Goal: Participate in discussion: Engage in conversation with other users on a specific topic

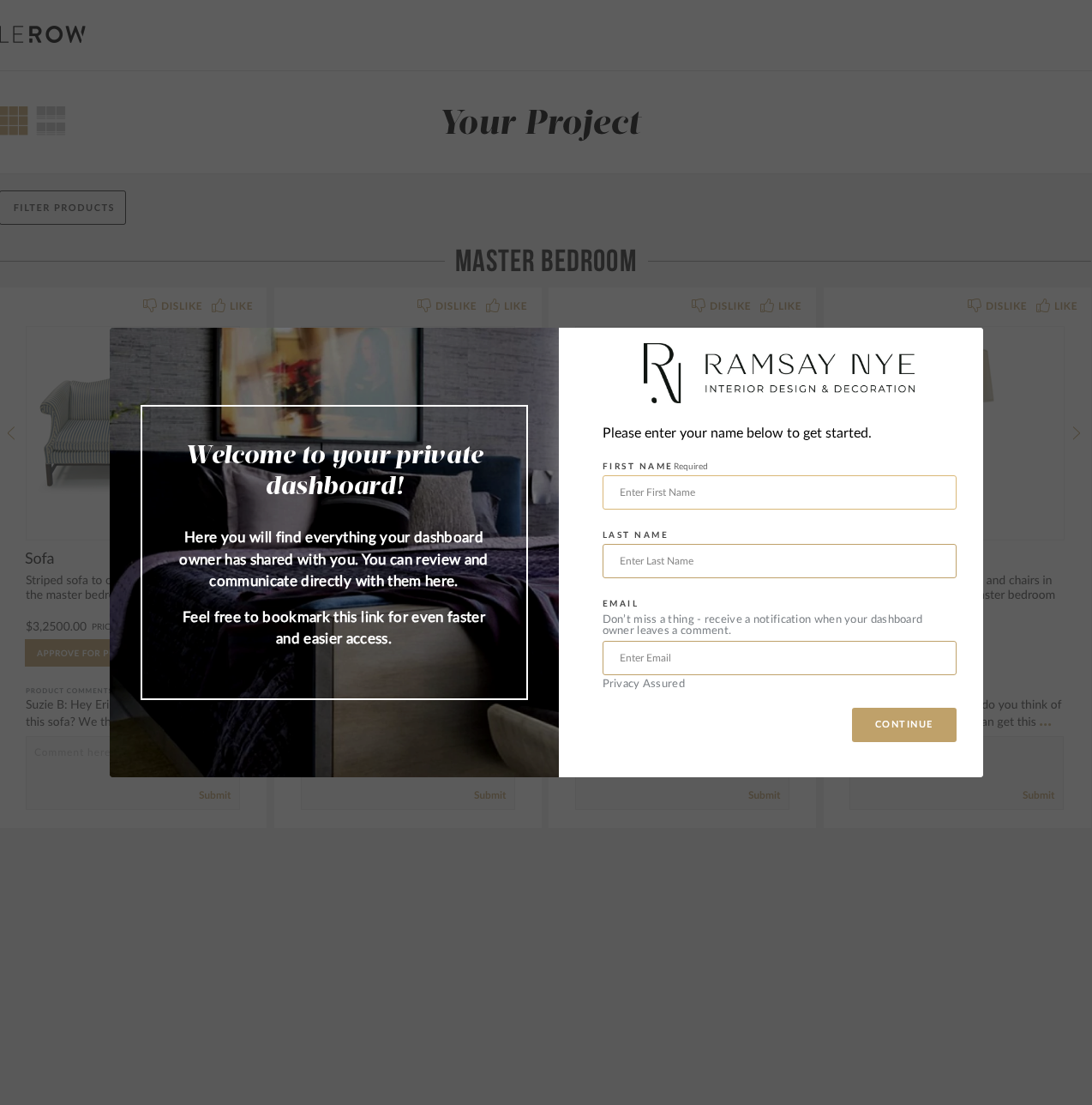
click at [709, 498] on input "text" at bounding box center [779, 492] width 354 height 34
type input "[PERSON_NAME]"
type input "[EMAIL_ADDRESS][DOMAIN_NAME]"
click at [897, 724] on button "CONTINUE" at bounding box center [904, 724] width 104 height 34
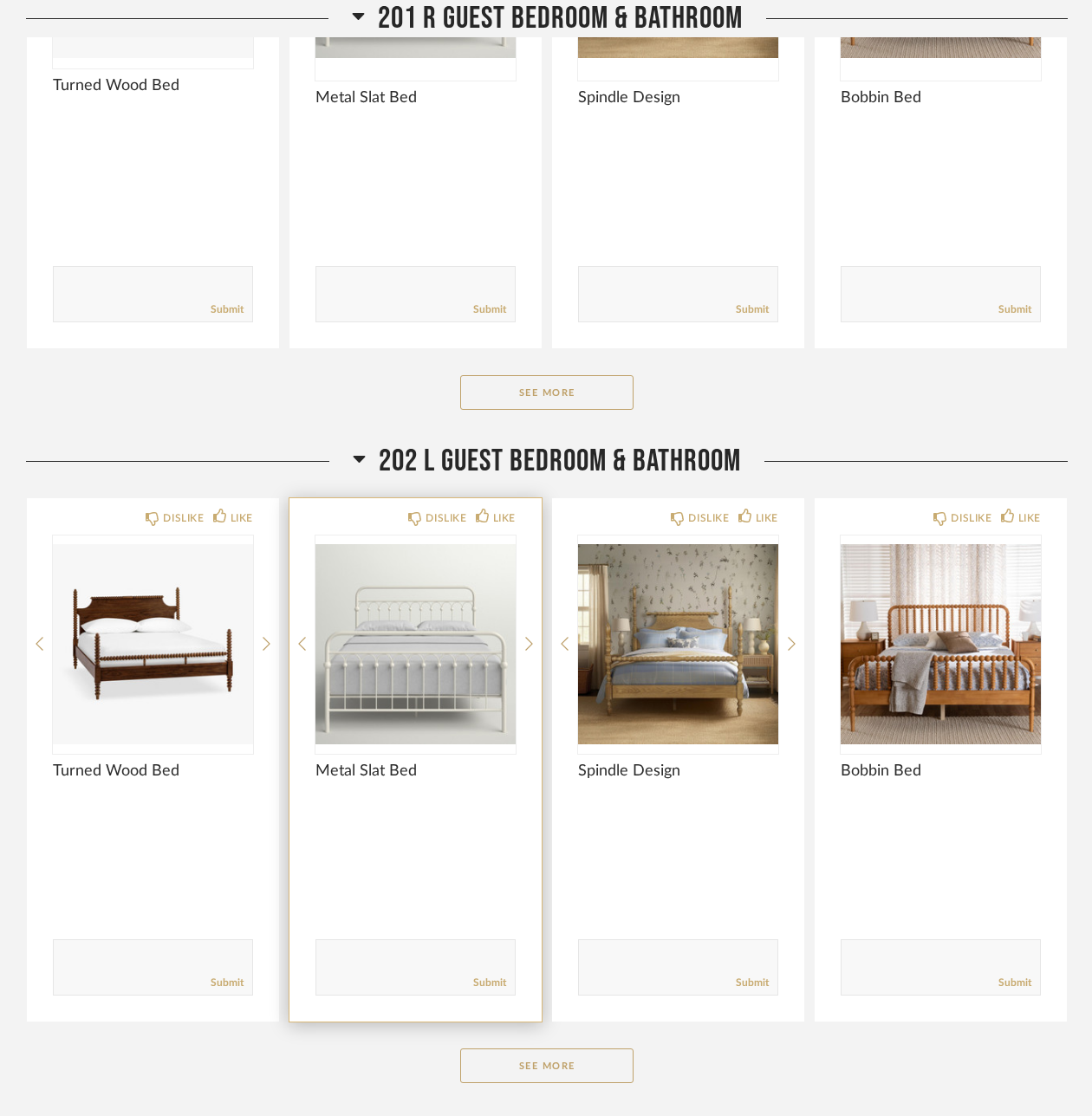
scroll to position [3103, 0]
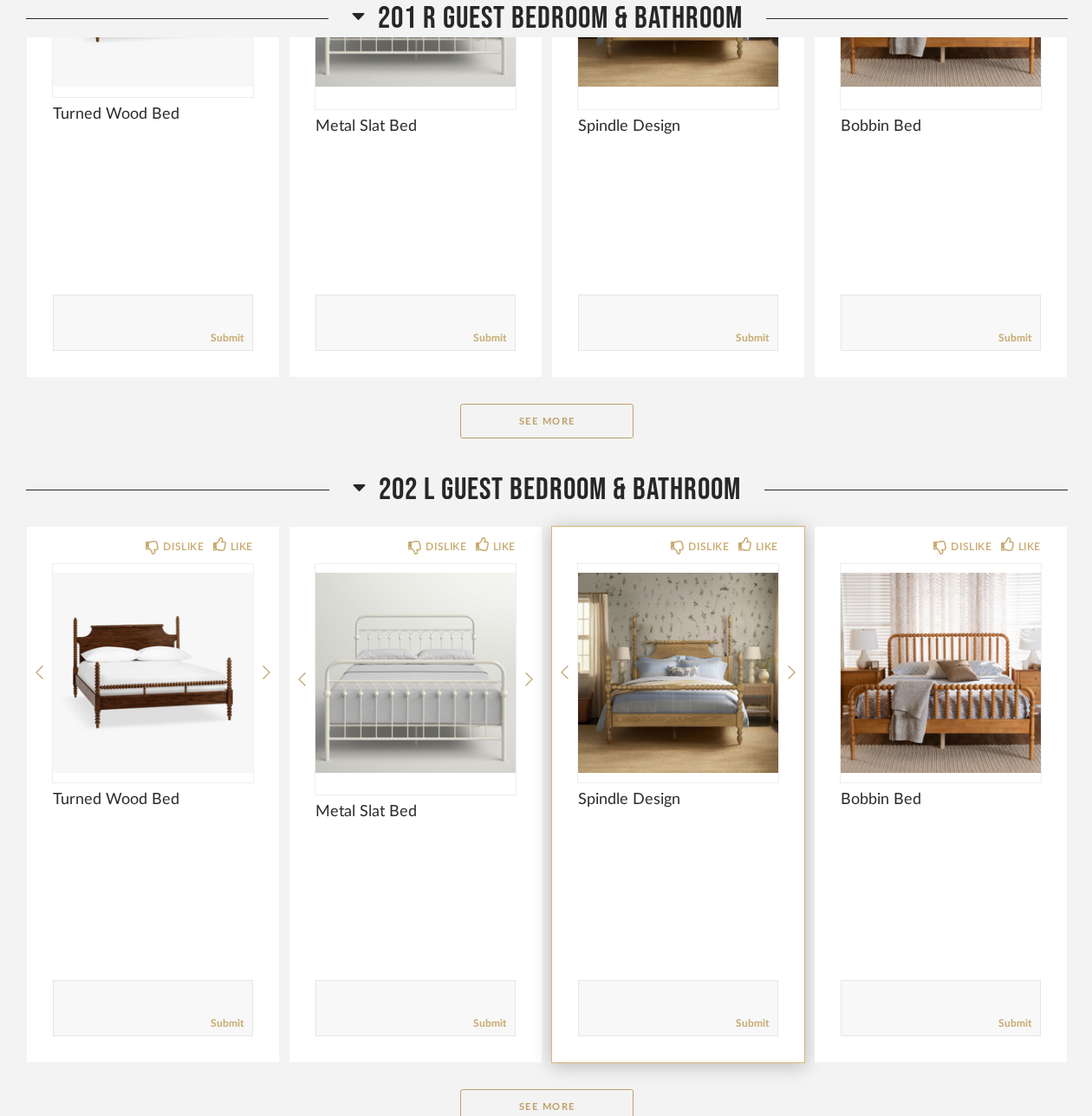
click at [644, 980] on form "Submit" at bounding box center [678, 1008] width 200 height 56
click at [649, 988] on textarea at bounding box center [678, 1000] width 199 height 23
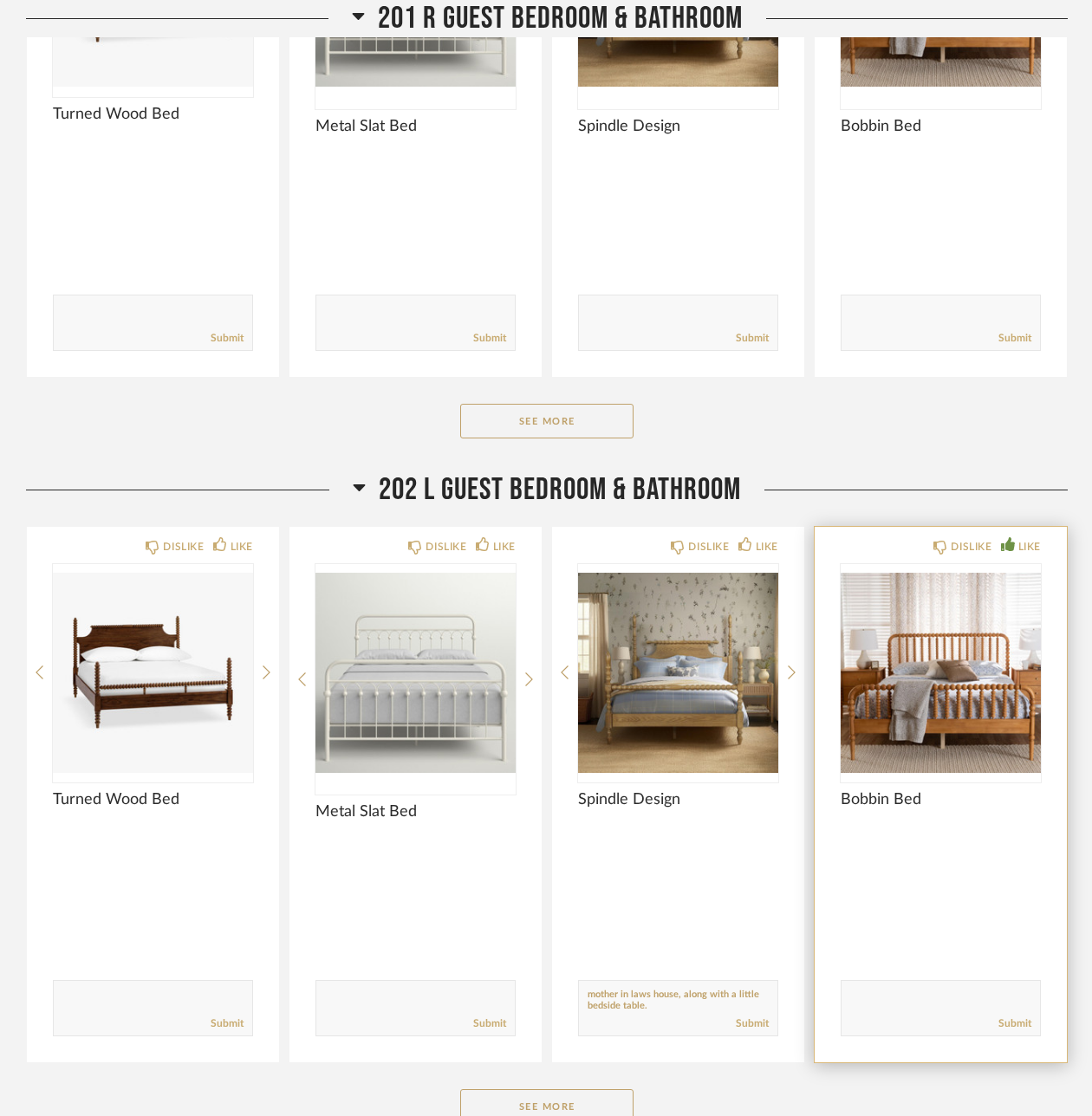
type textarea "I have this bed in a cherry finish from my mother in laws house, along with a l…"
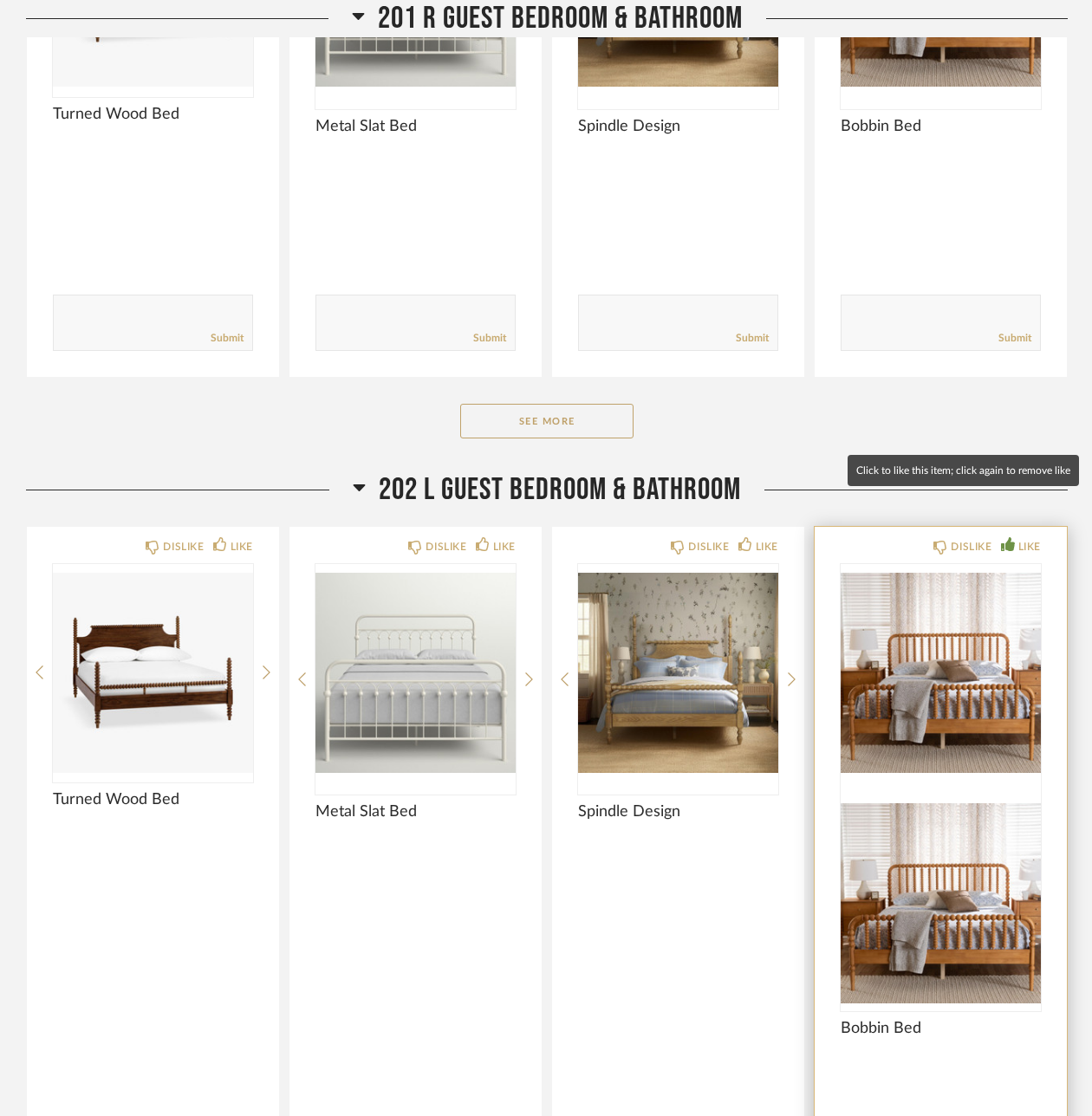
click at [1022, 538] on div "LIKE" at bounding box center [1029, 546] width 23 height 17
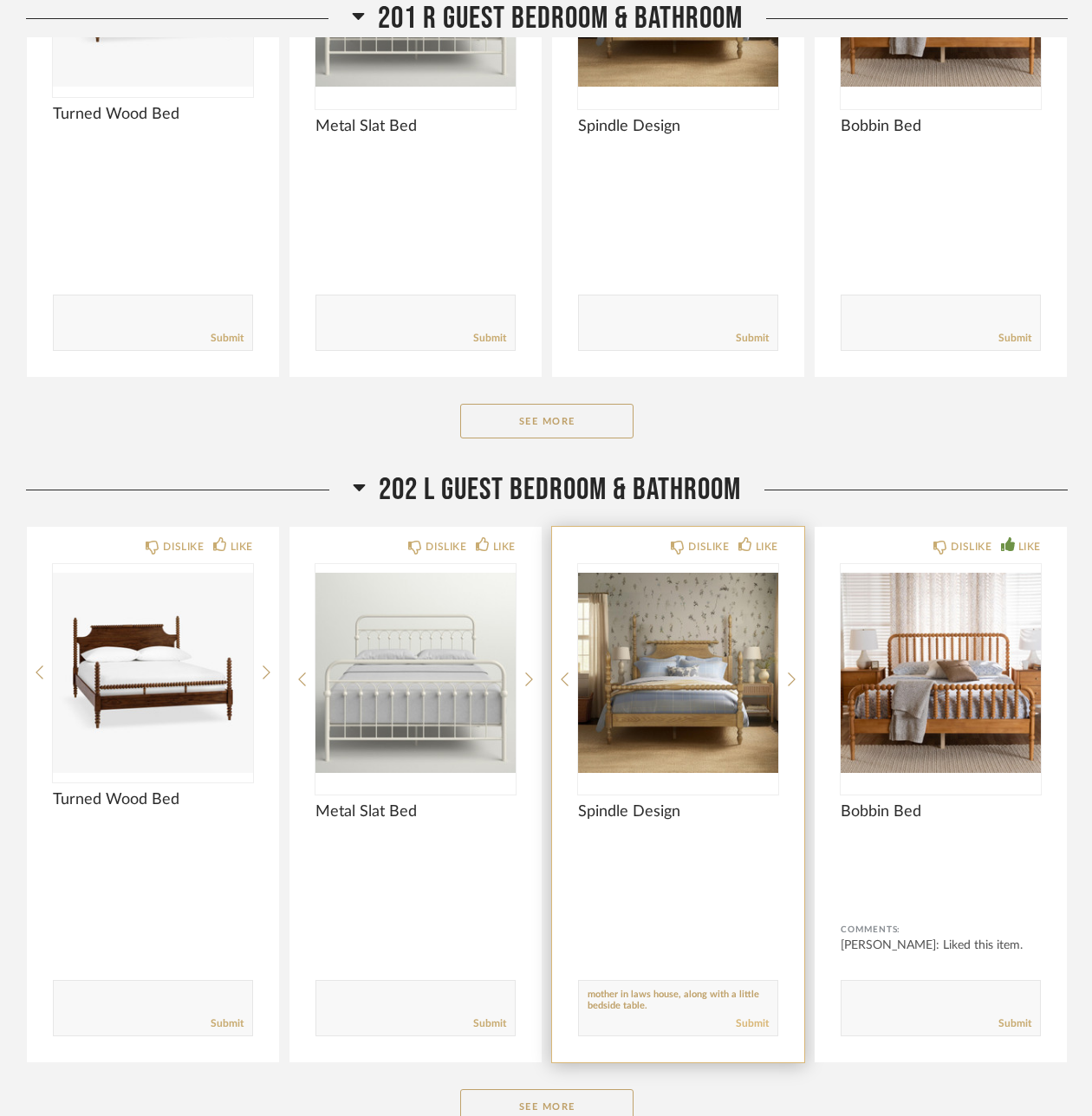
click at [745, 1016] on link "Submit" at bounding box center [752, 1023] width 32 height 14
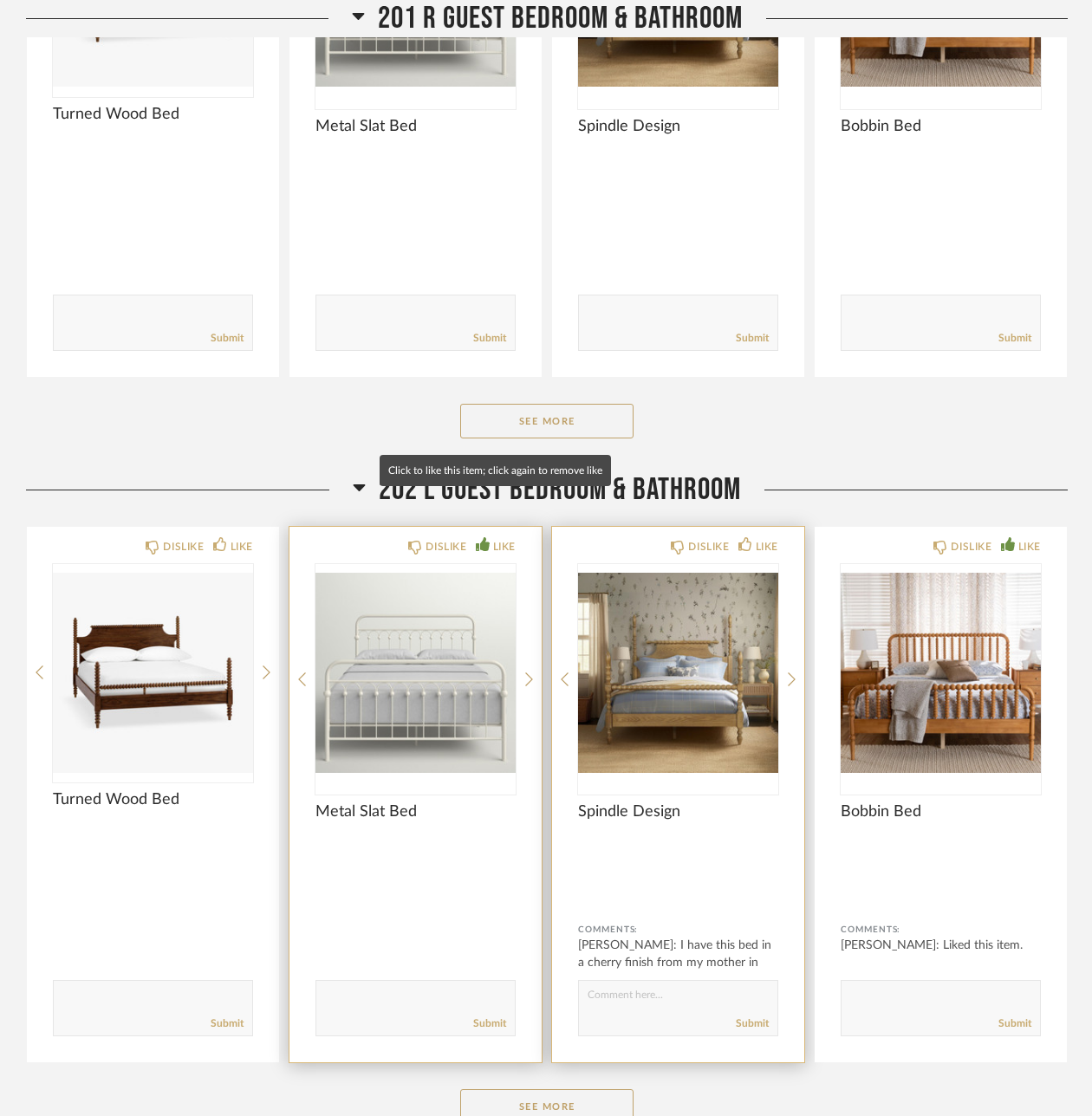
click at [494, 538] on div "LIKE" at bounding box center [504, 546] width 23 height 17
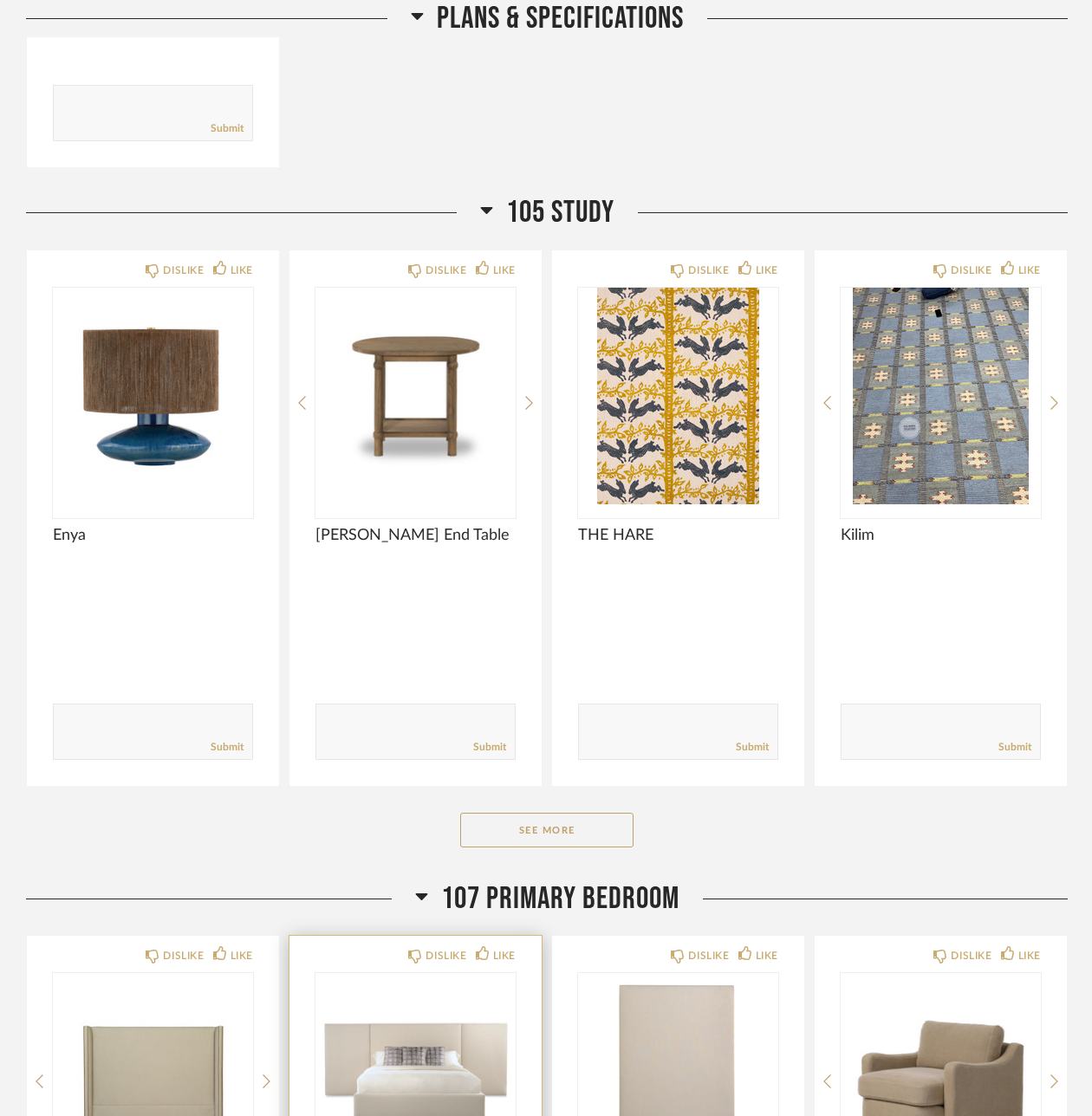
scroll to position [1298, 0]
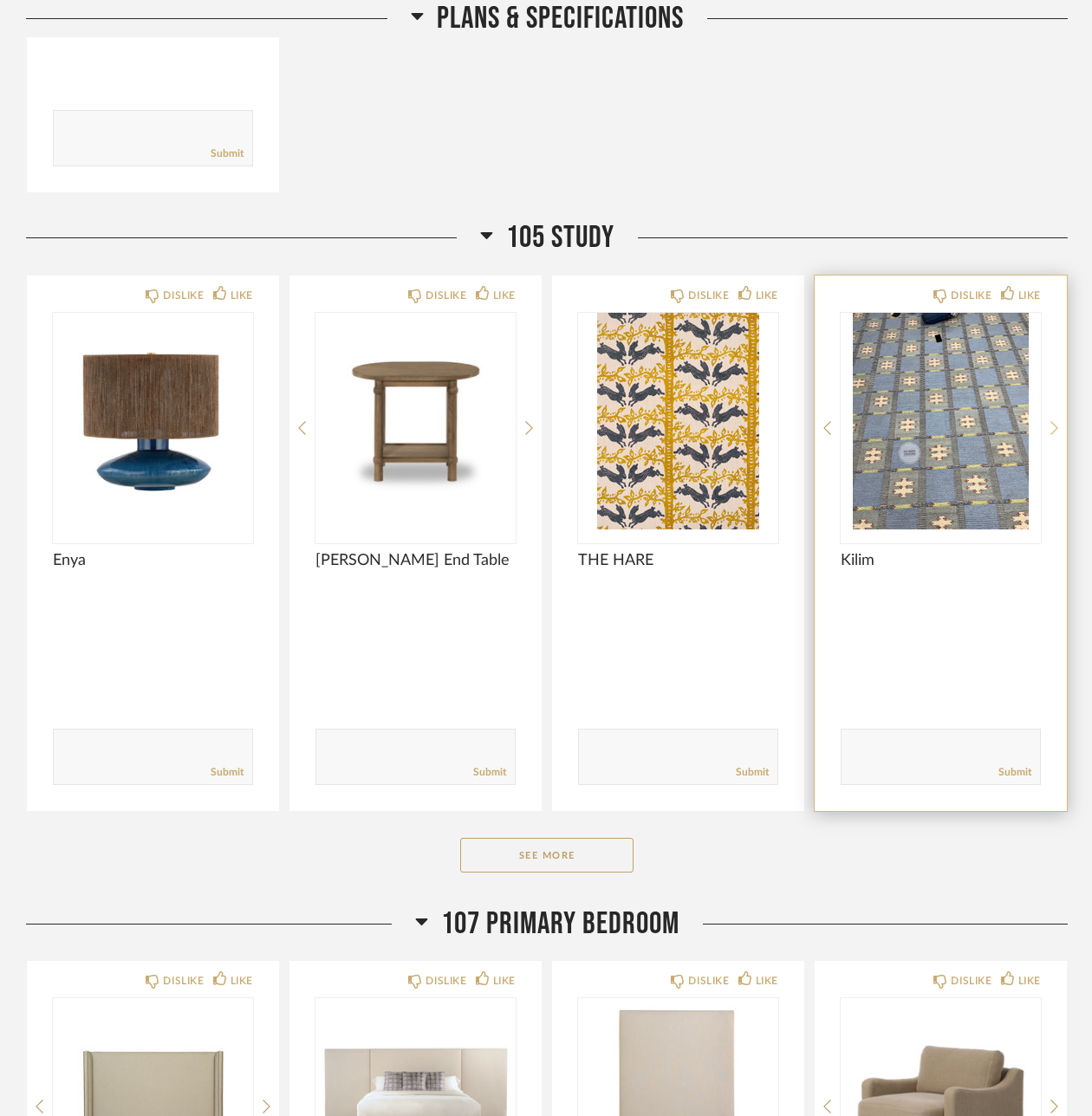
click at [1055, 420] on icon at bounding box center [1054, 428] width 8 height 15
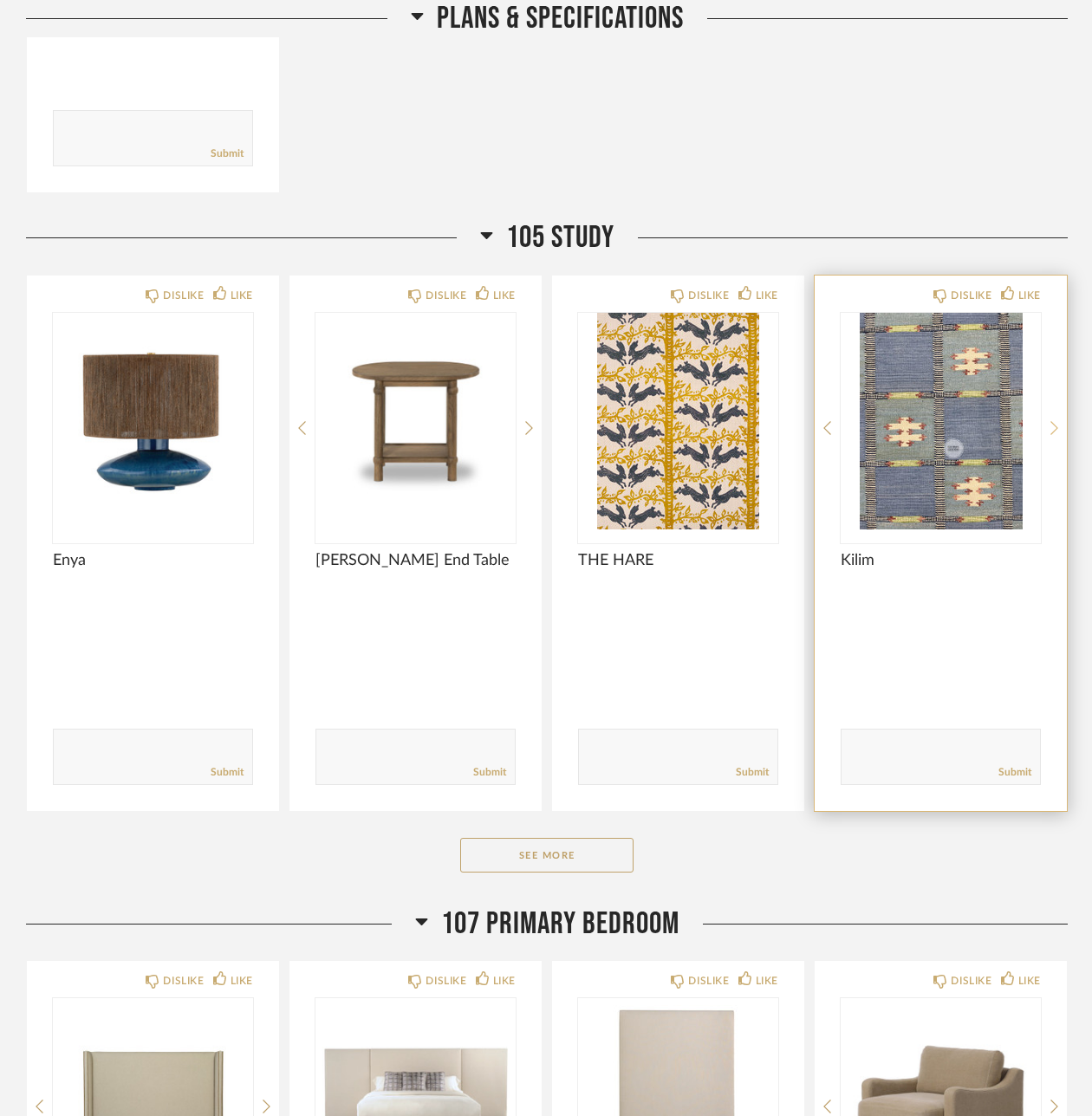
click at [1055, 420] on icon at bounding box center [1054, 428] width 8 height 15
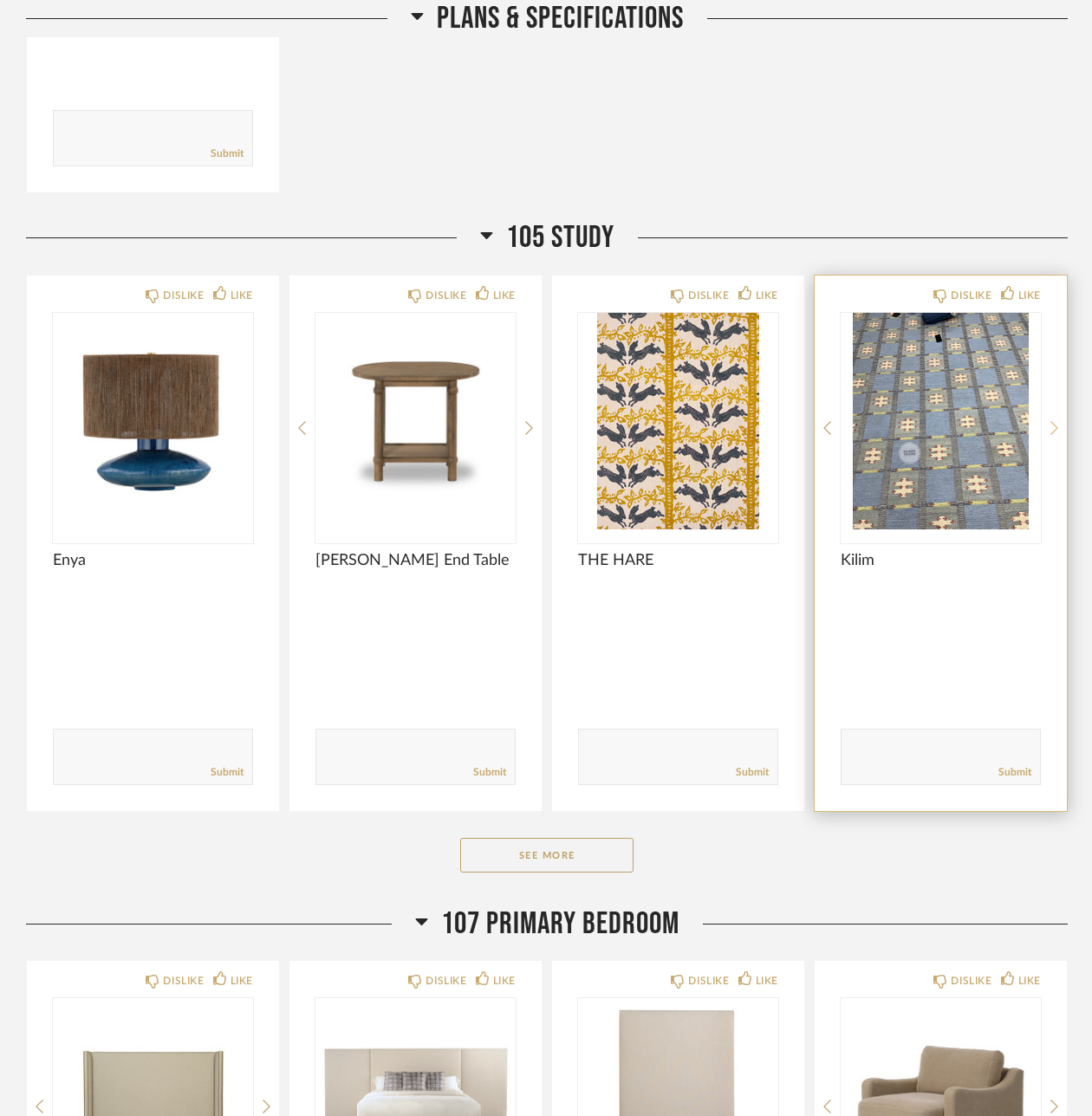
click at [1055, 420] on icon at bounding box center [1054, 428] width 8 height 15
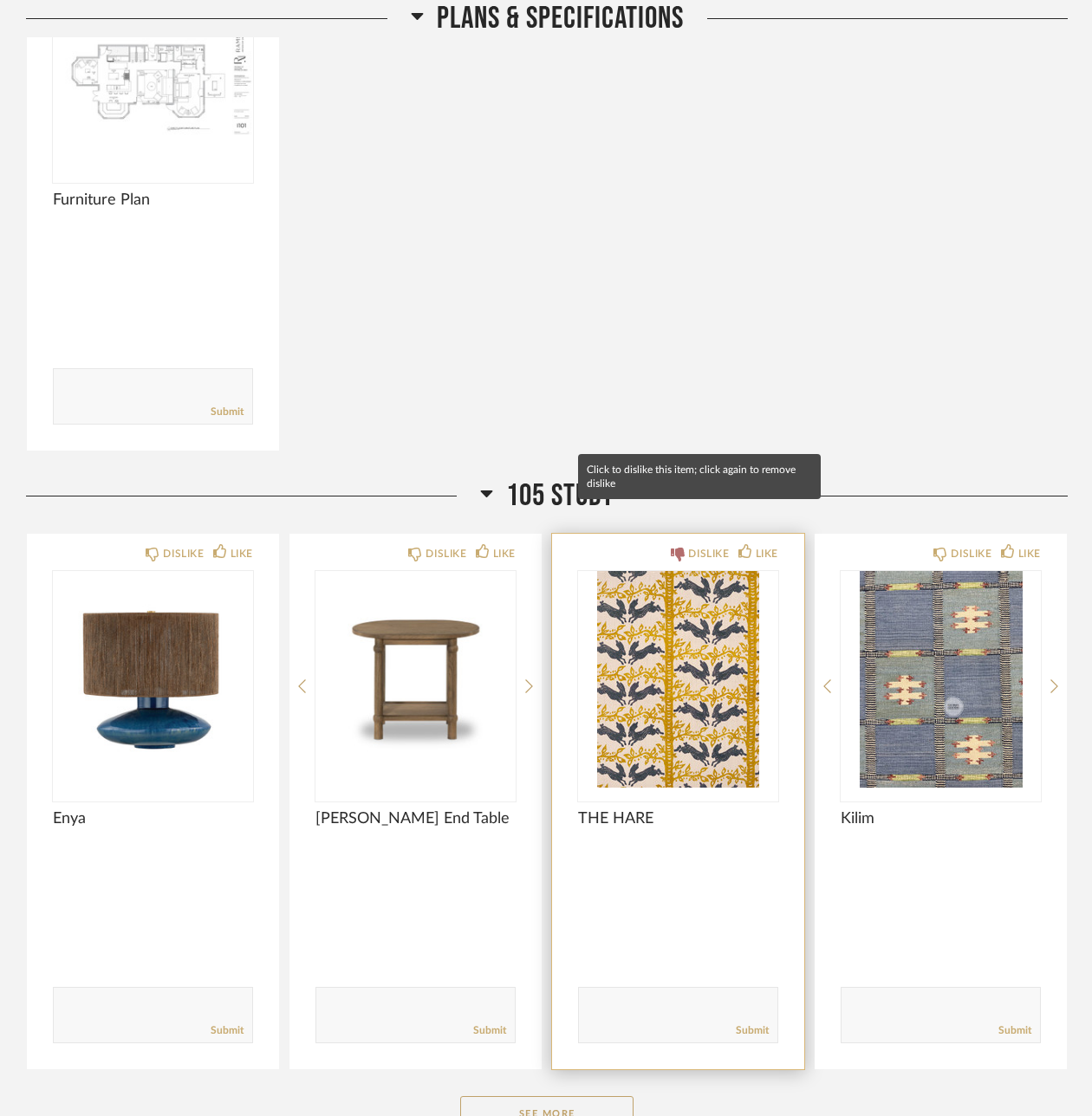
scroll to position [1001, 0]
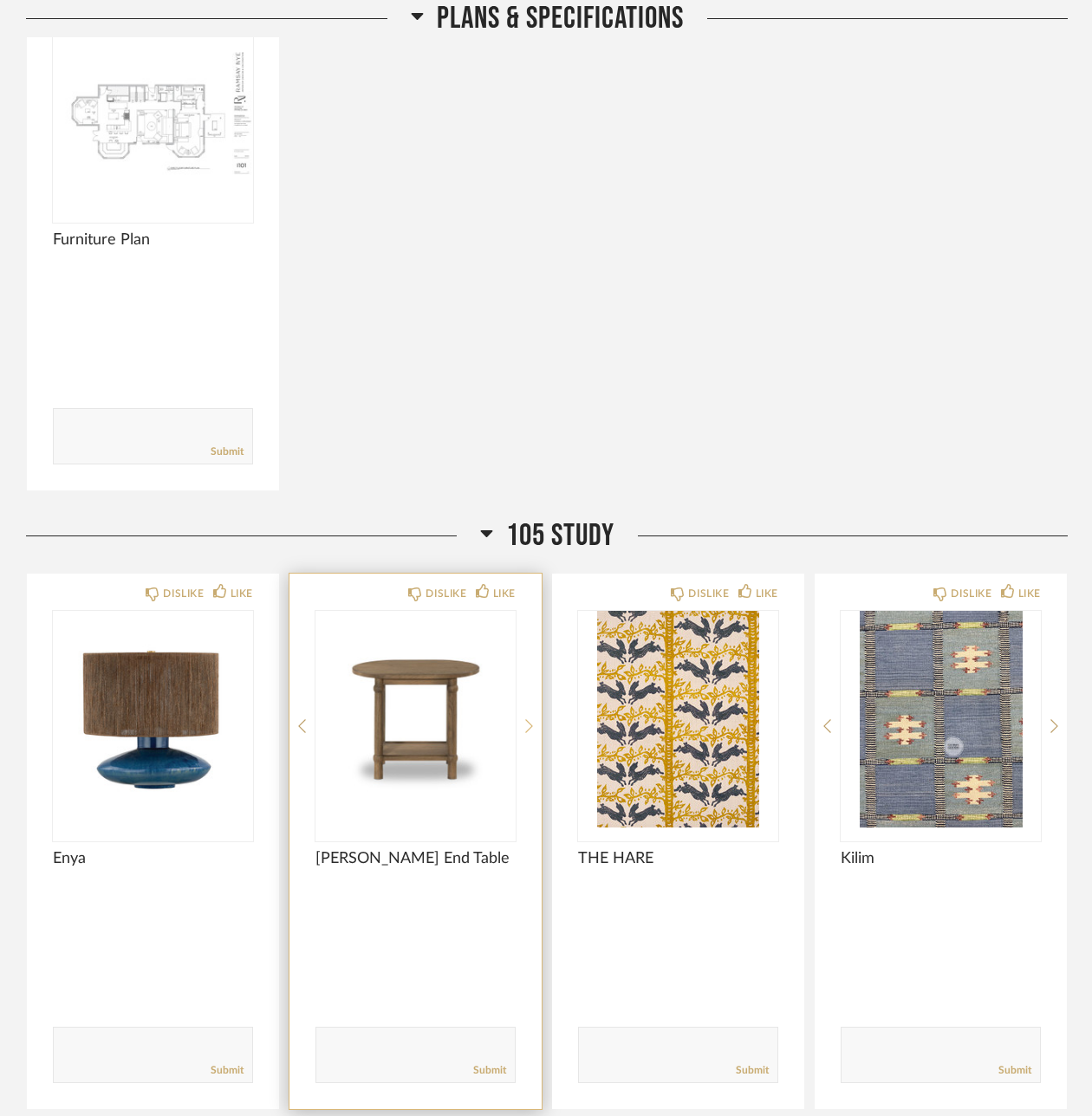
click at [529, 718] on icon at bounding box center [529, 725] width 8 height 15
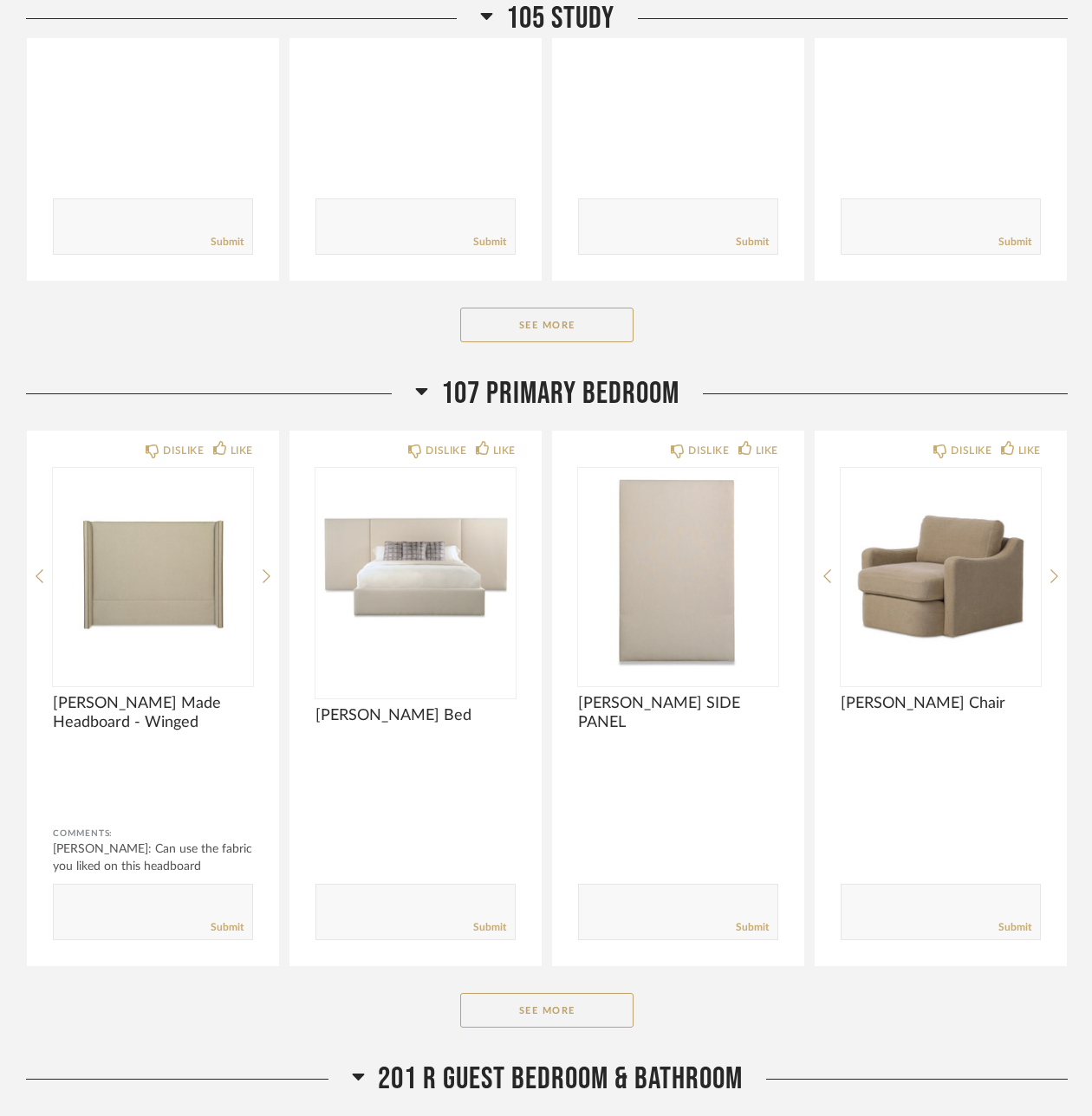
scroll to position [1851, 0]
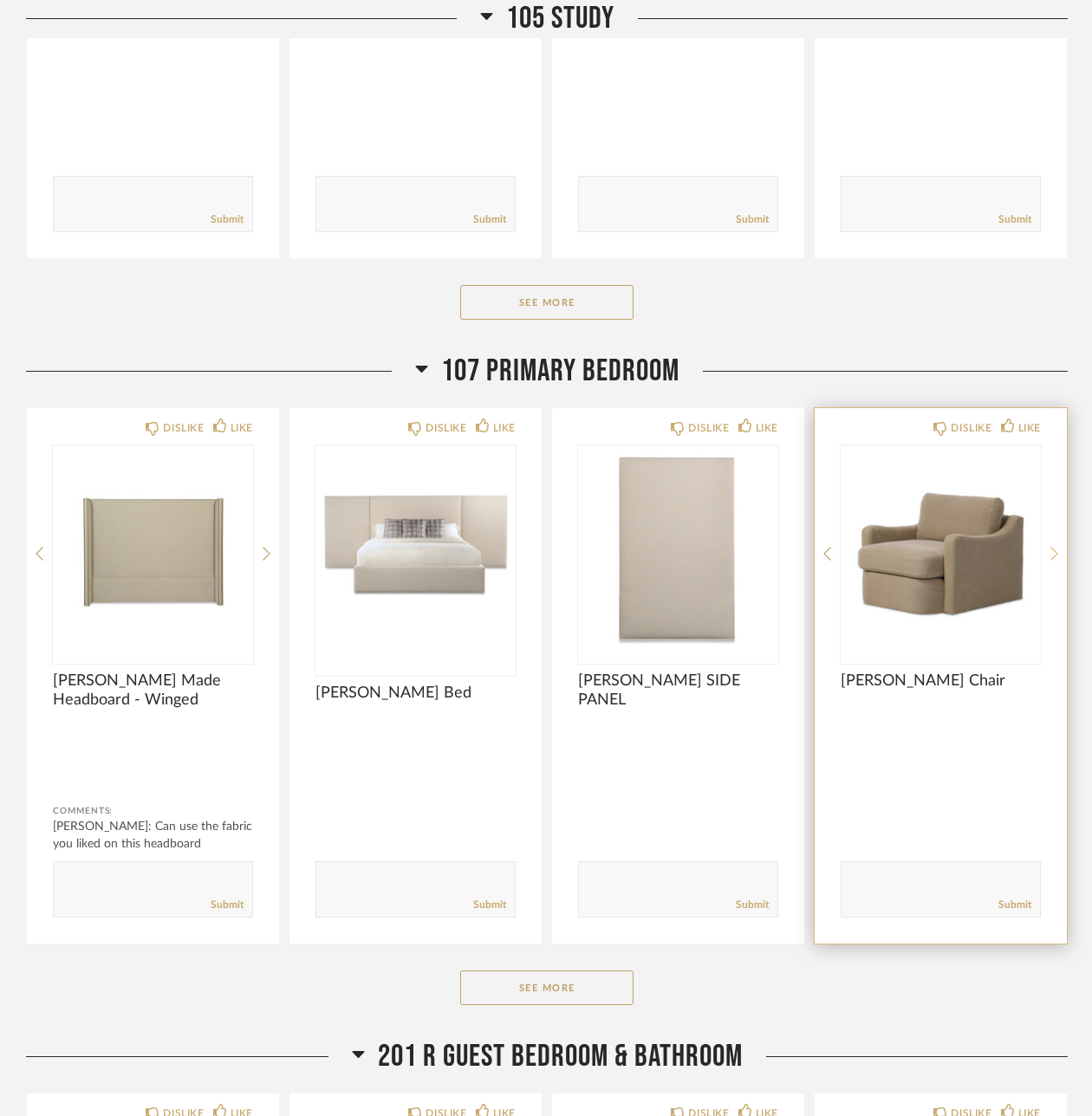
click at [1052, 507] on div at bounding box center [1054, 553] width 8 height 217
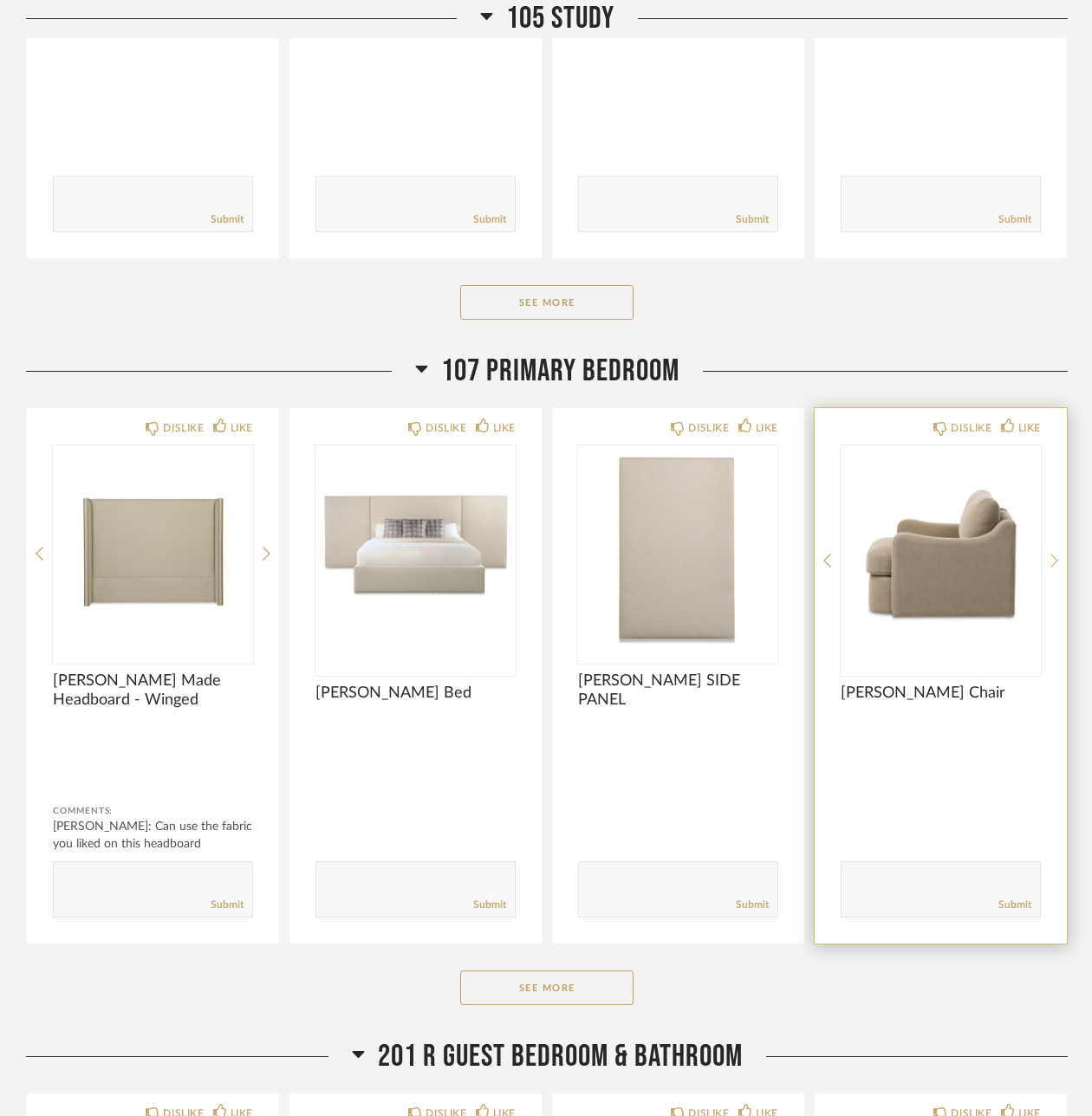
click at [1052, 507] on div at bounding box center [1054, 559] width 8 height 230
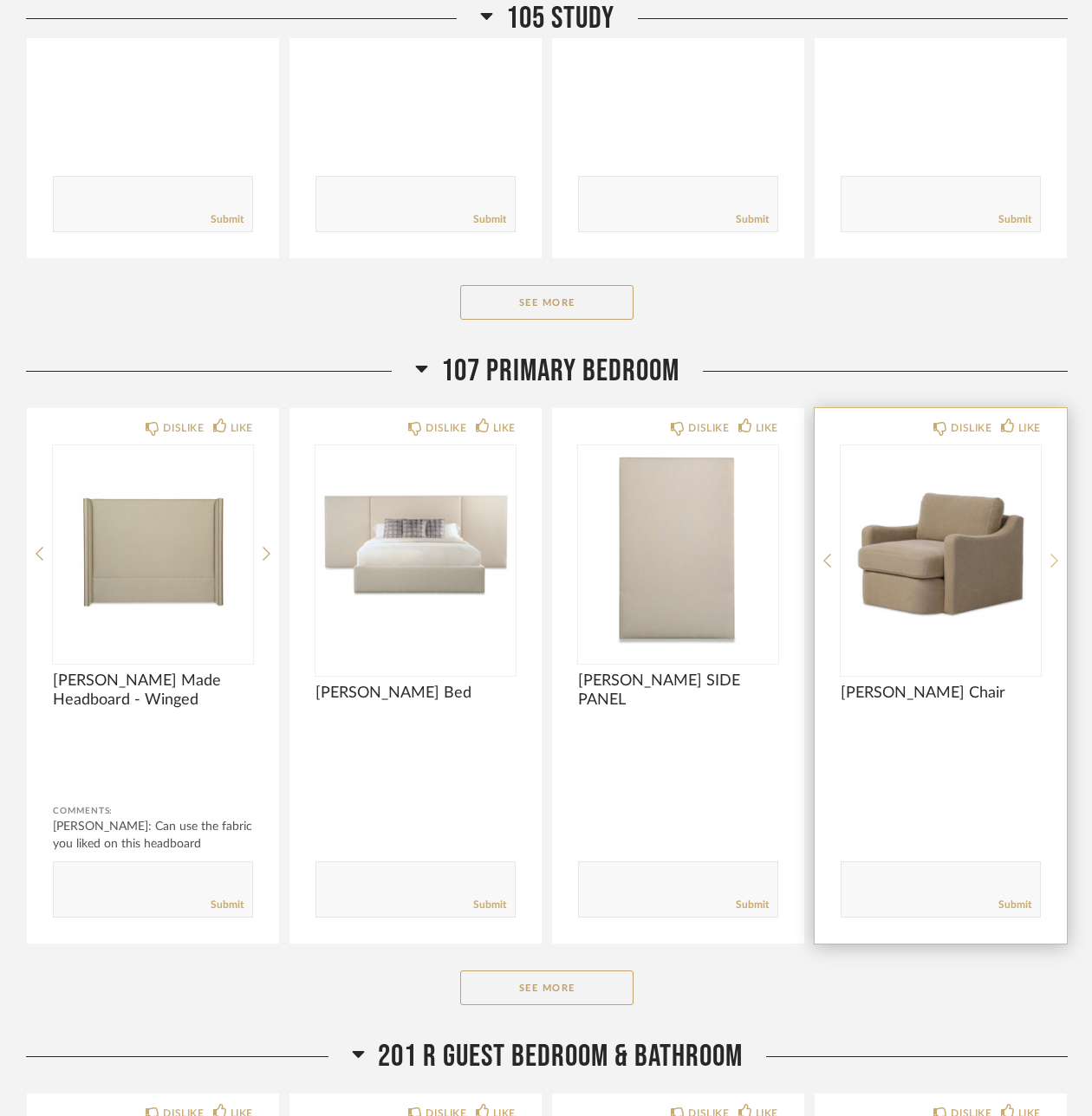
click at [1052, 507] on div at bounding box center [1054, 559] width 8 height 230
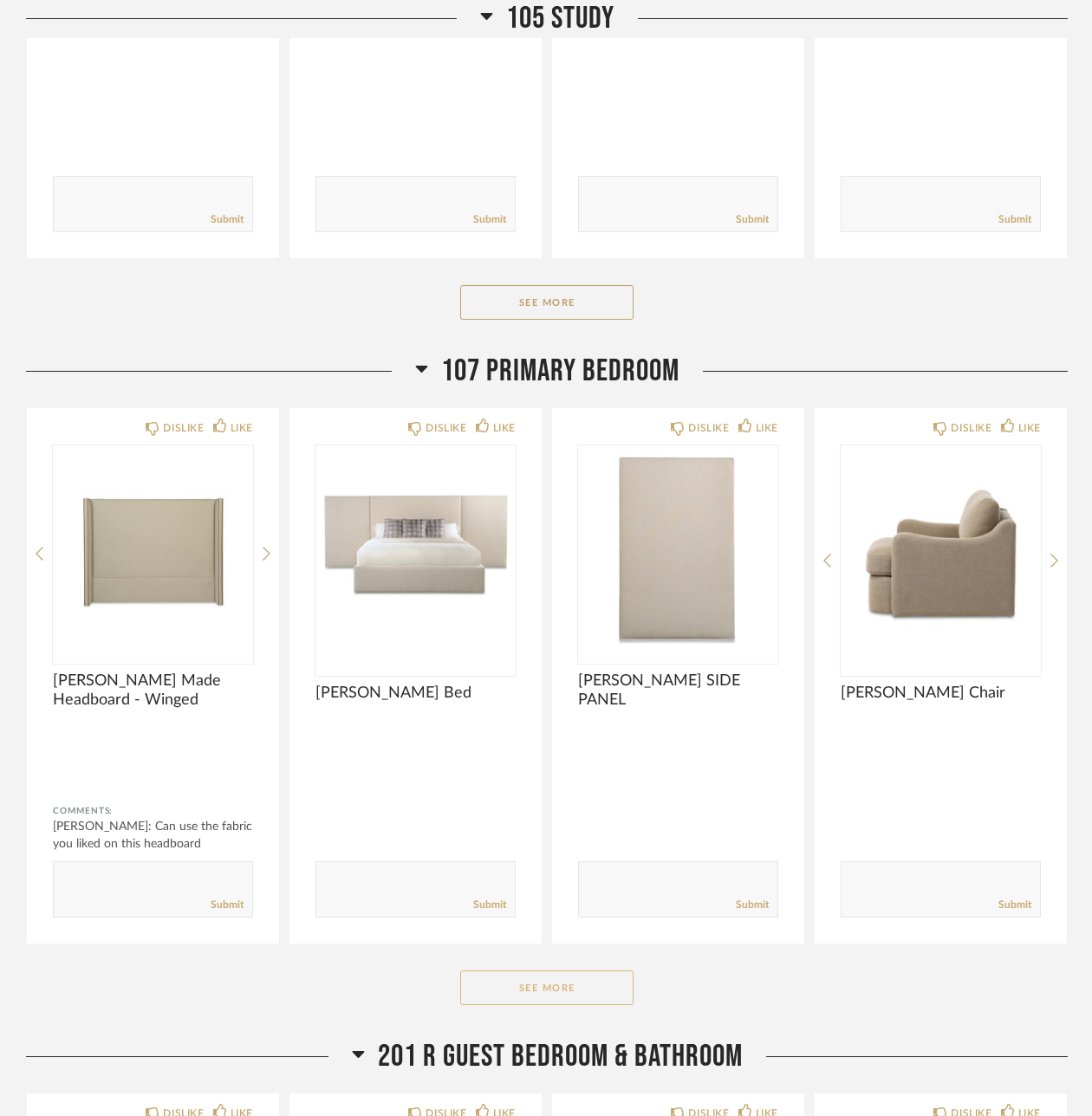
click at [588, 970] on button "See More" at bounding box center [547, 987] width 173 height 34
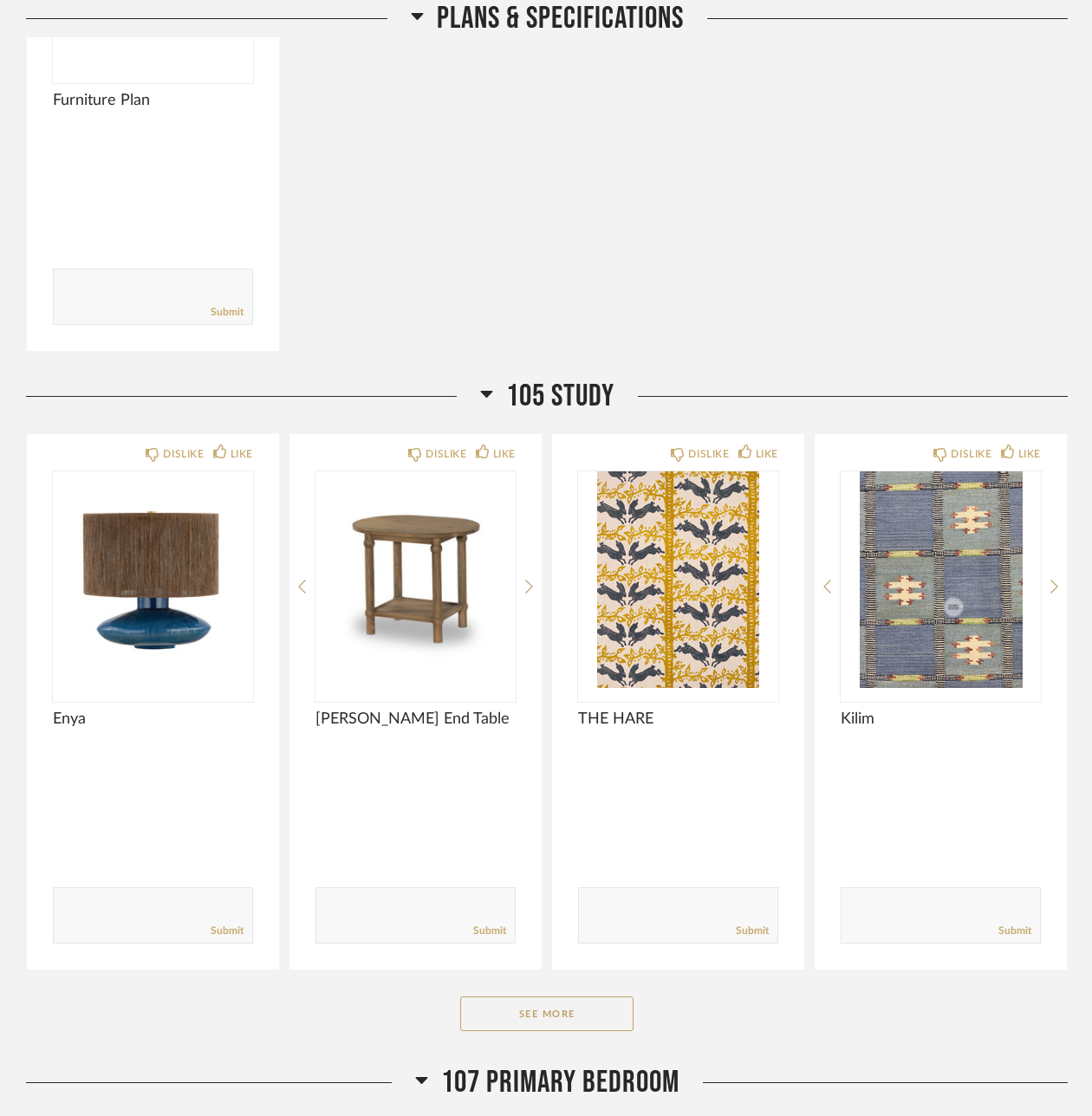
scroll to position [1138, 0]
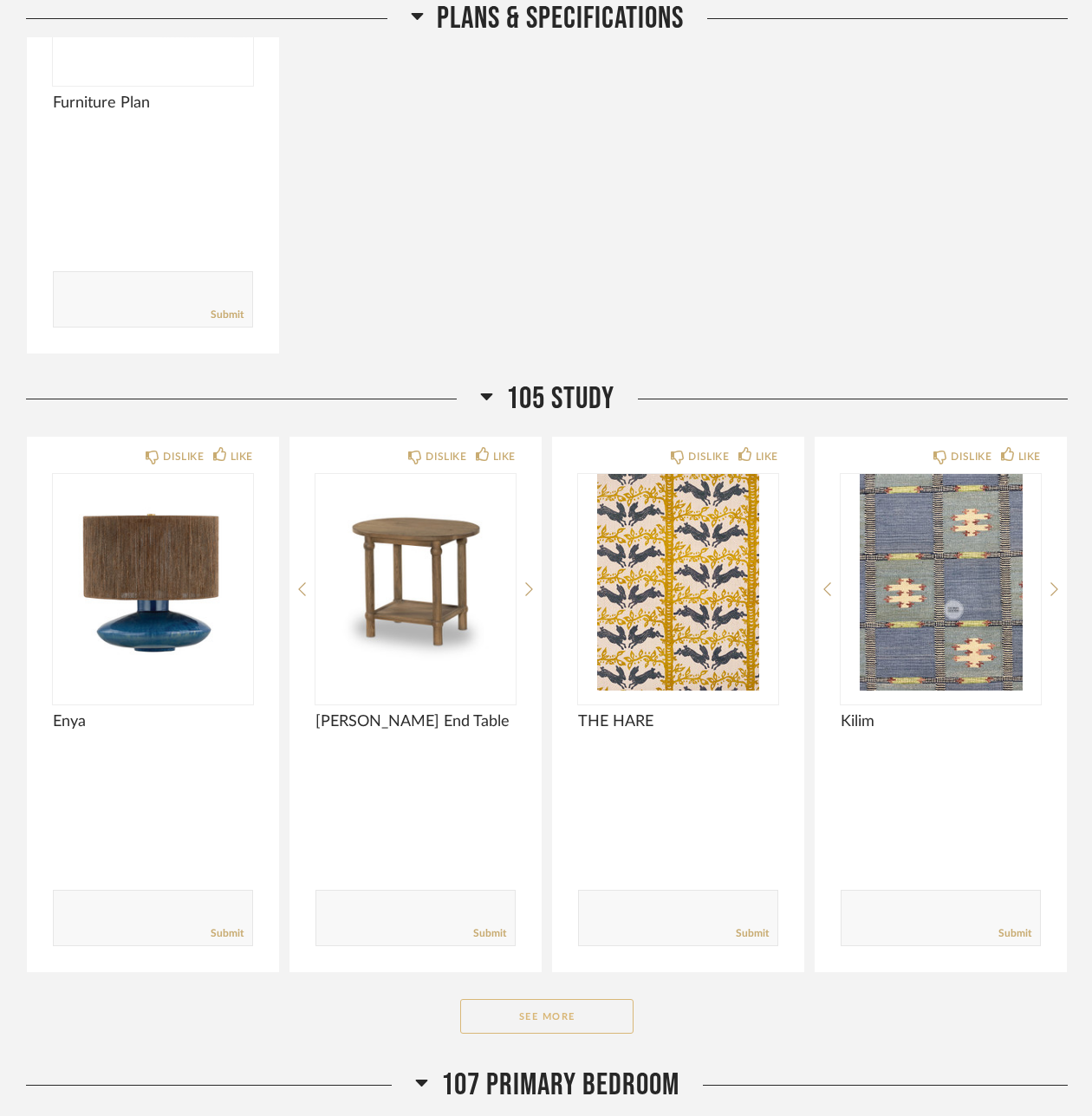
click at [541, 999] on button "See More" at bounding box center [547, 1016] width 173 height 34
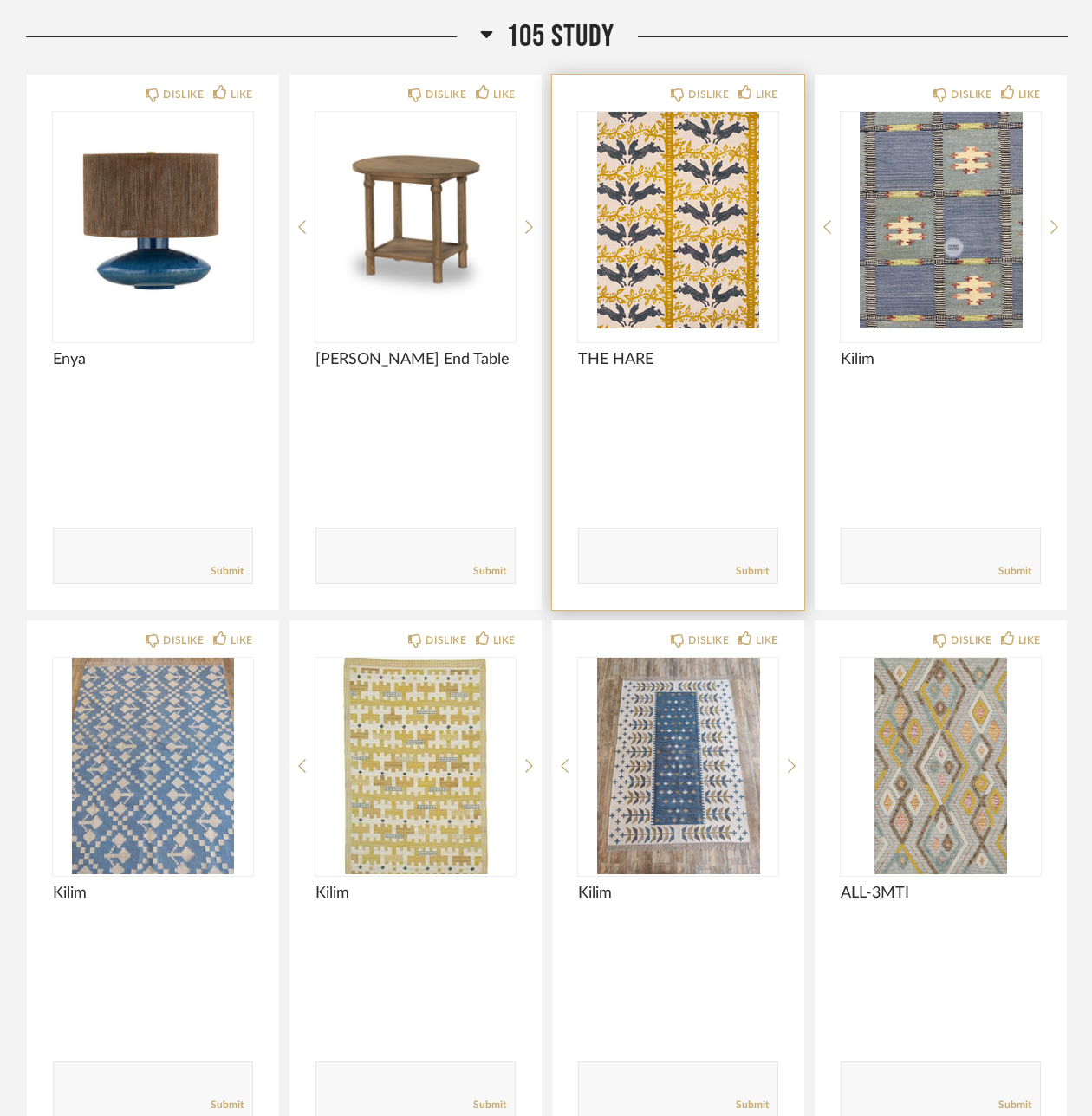
scroll to position [1500, 0]
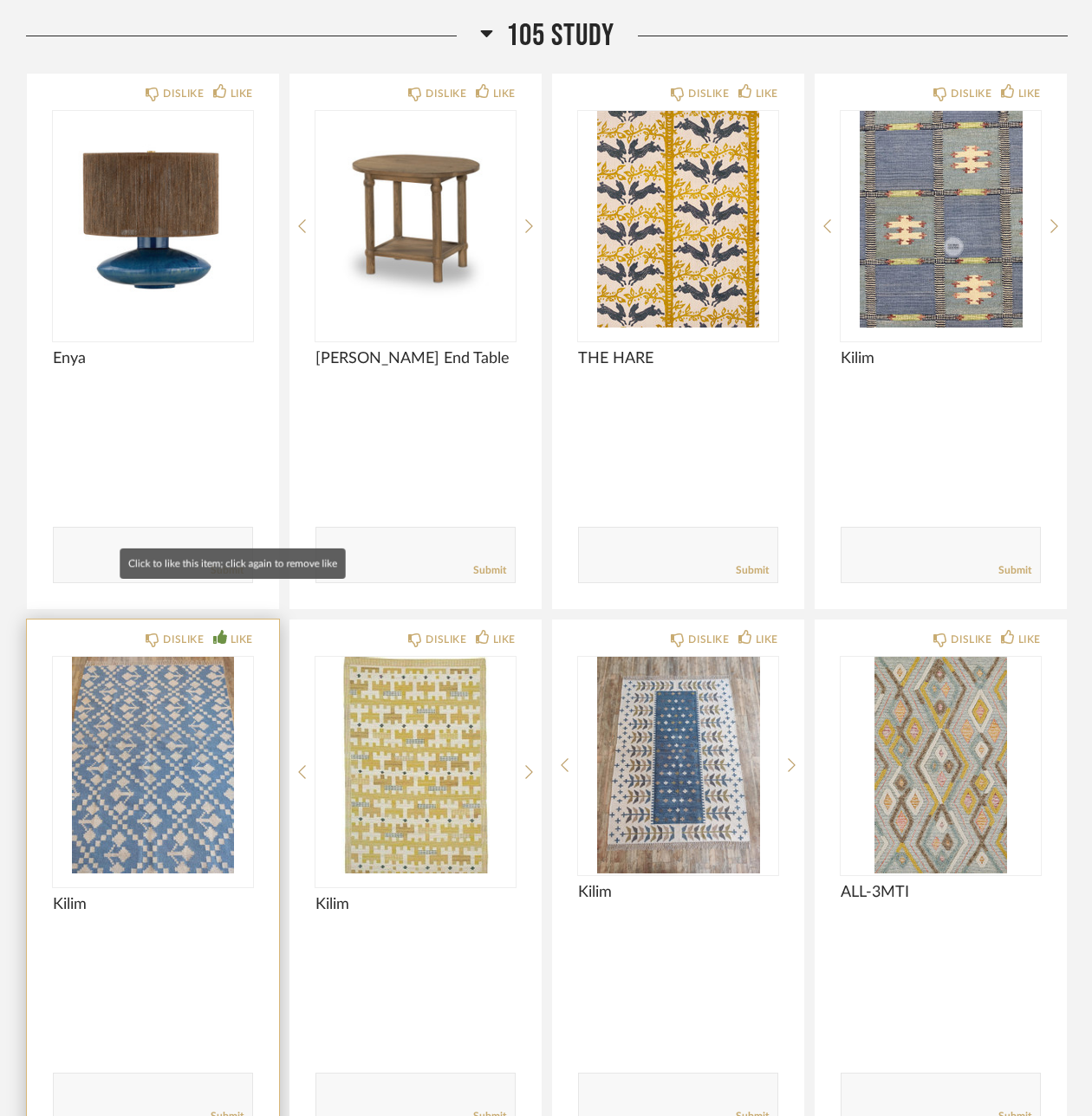
click at [230, 631] on div "LIKE" at bounding box center [241, 639] width 23 height 17
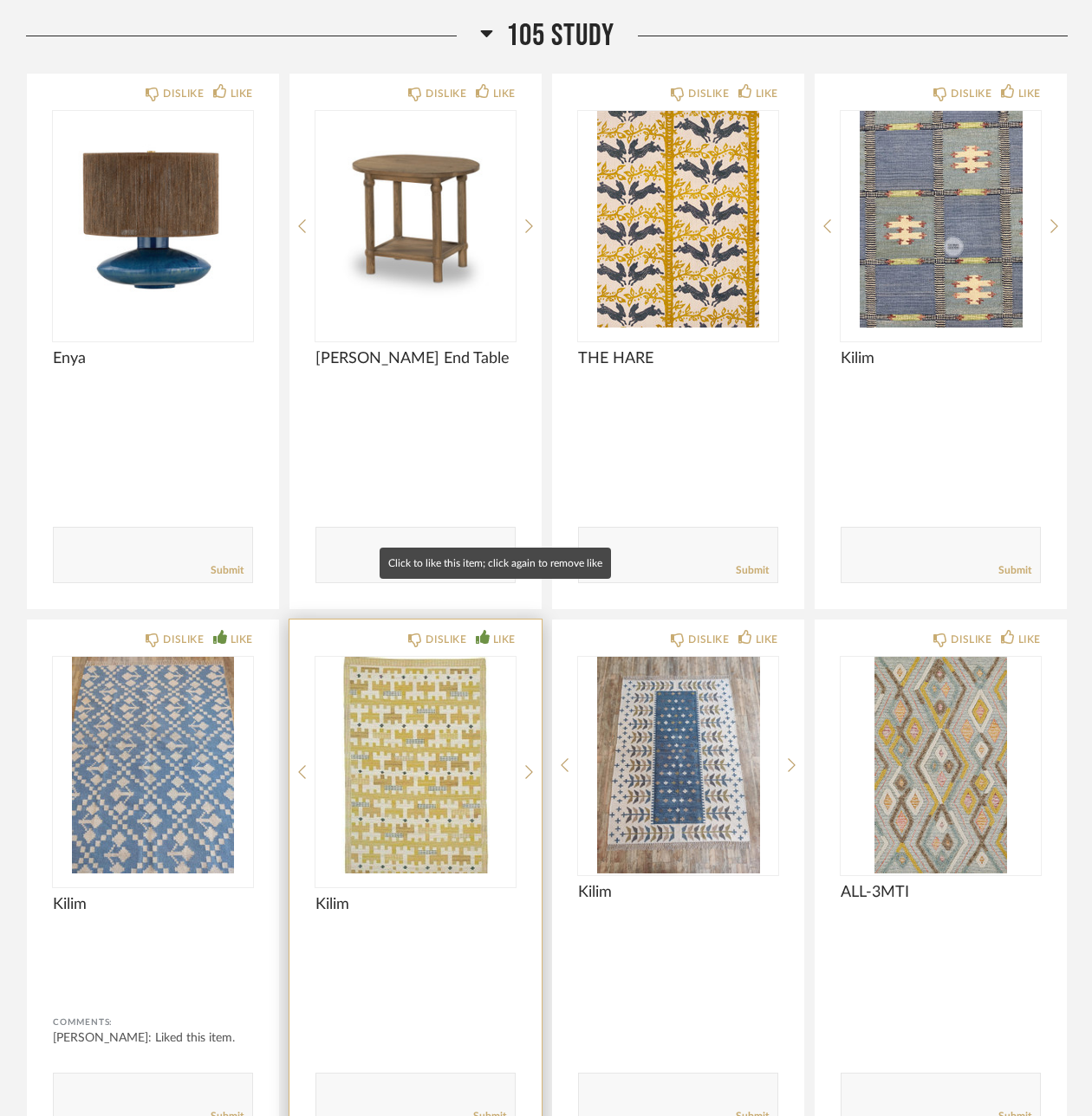
click at [493, 631] on div "LIKE" at bounding box center [504, 639] width 23 height 17
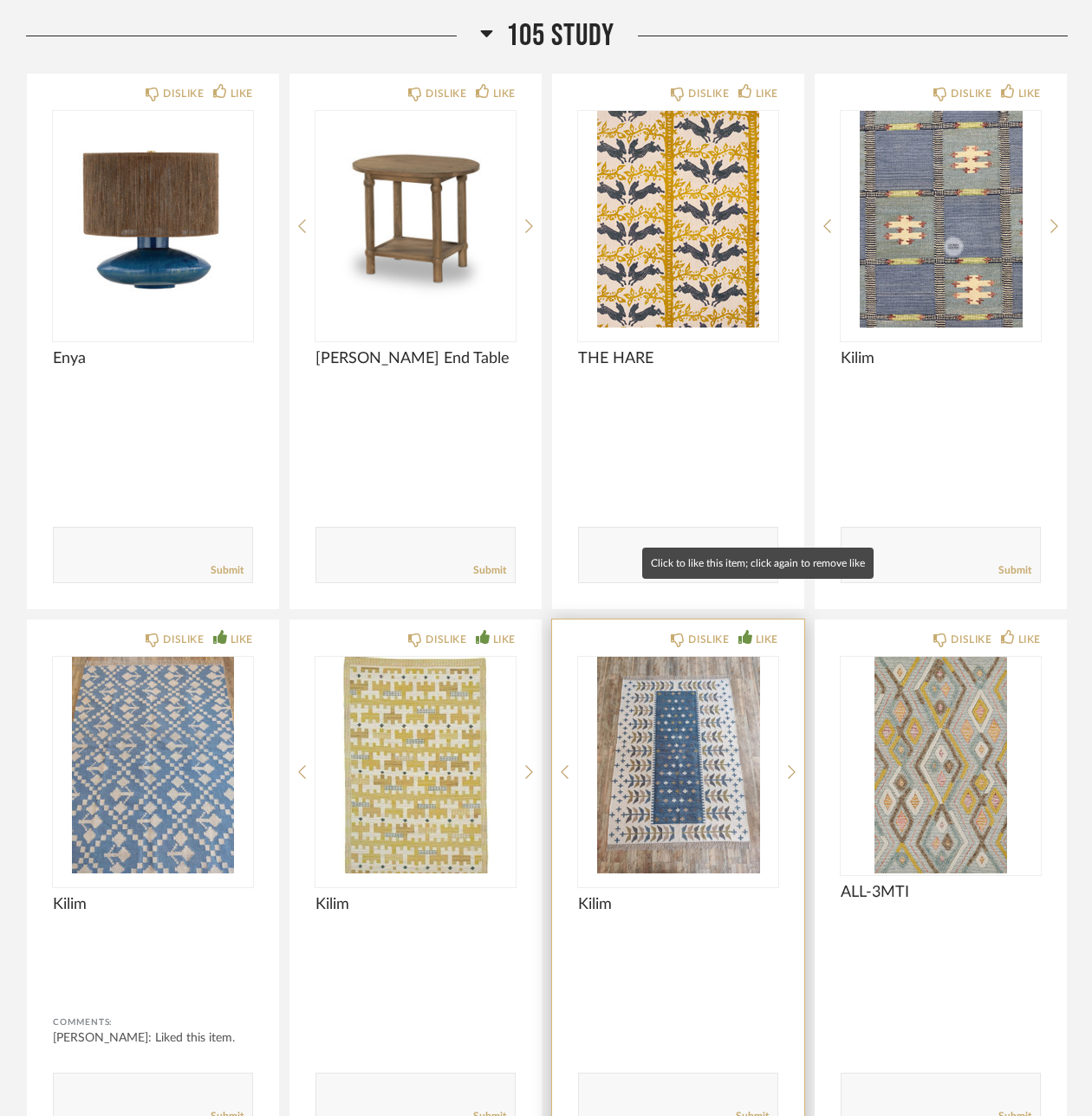
click at [755, 631] on div "LIKE" at bounding box center [766, 639] width 23 height 17
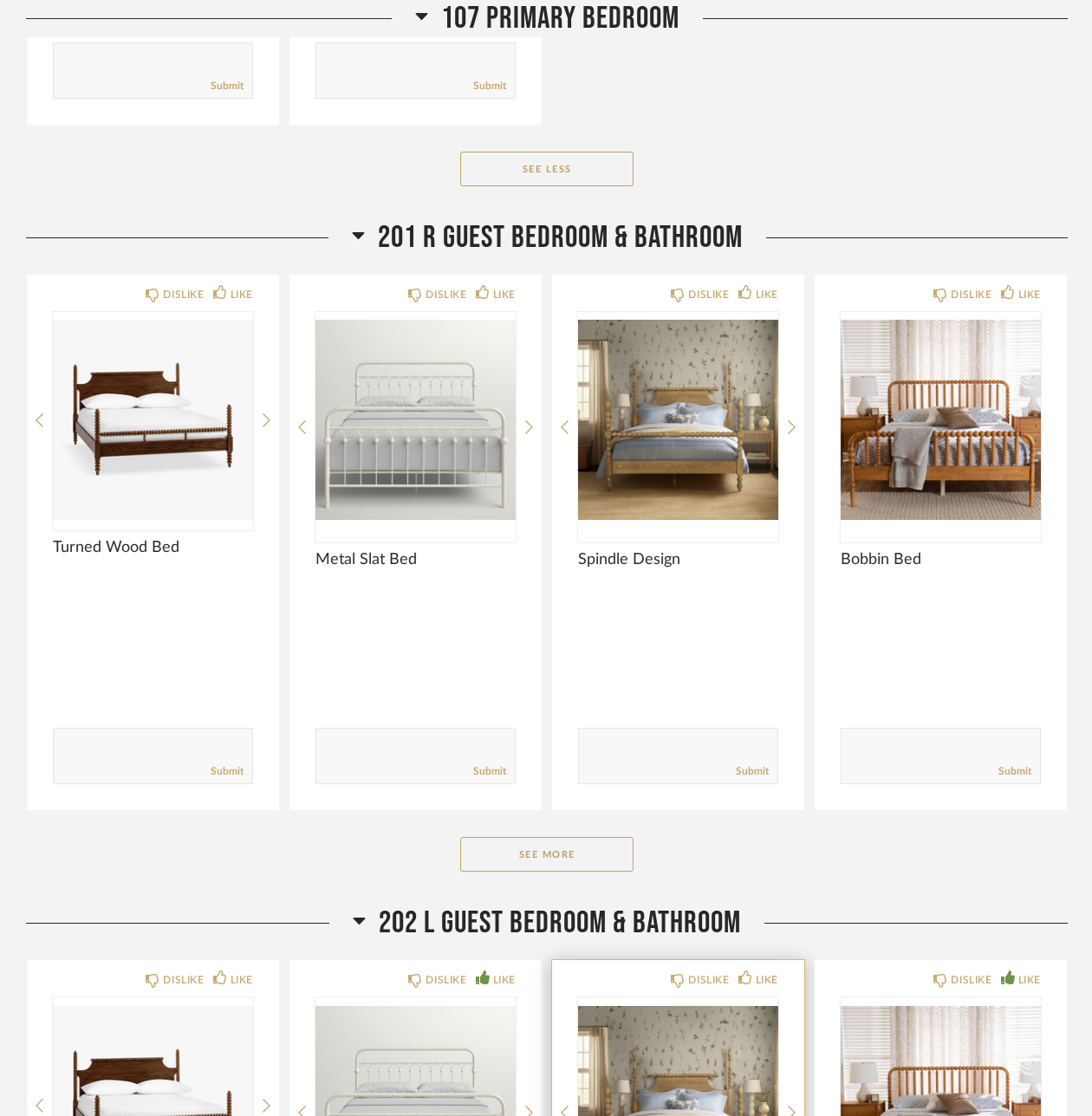
scroll to position [4948, 0]
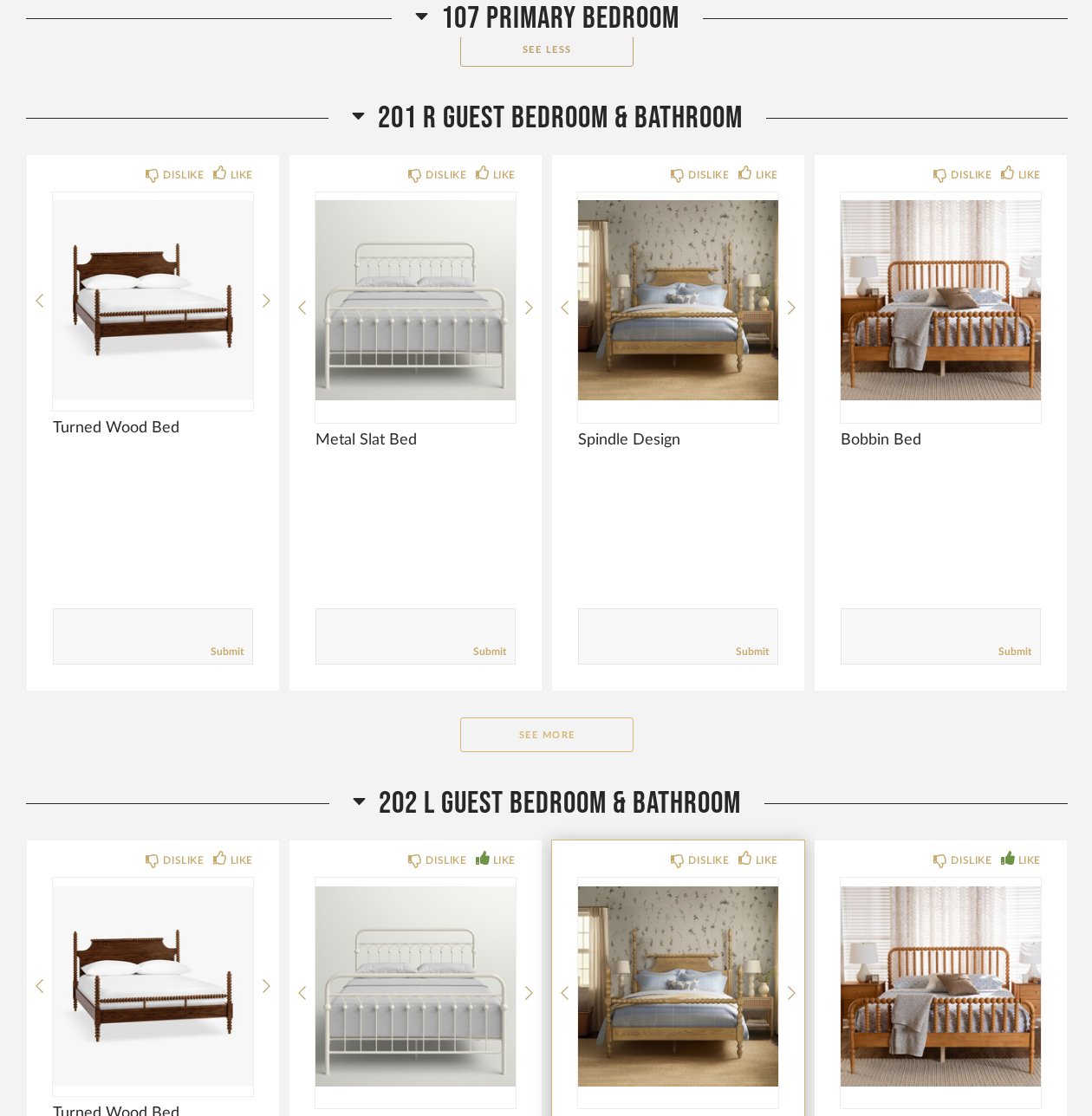
click at [534, 717] on button "See More" at bounding box center [547, 734] width 173 height 34
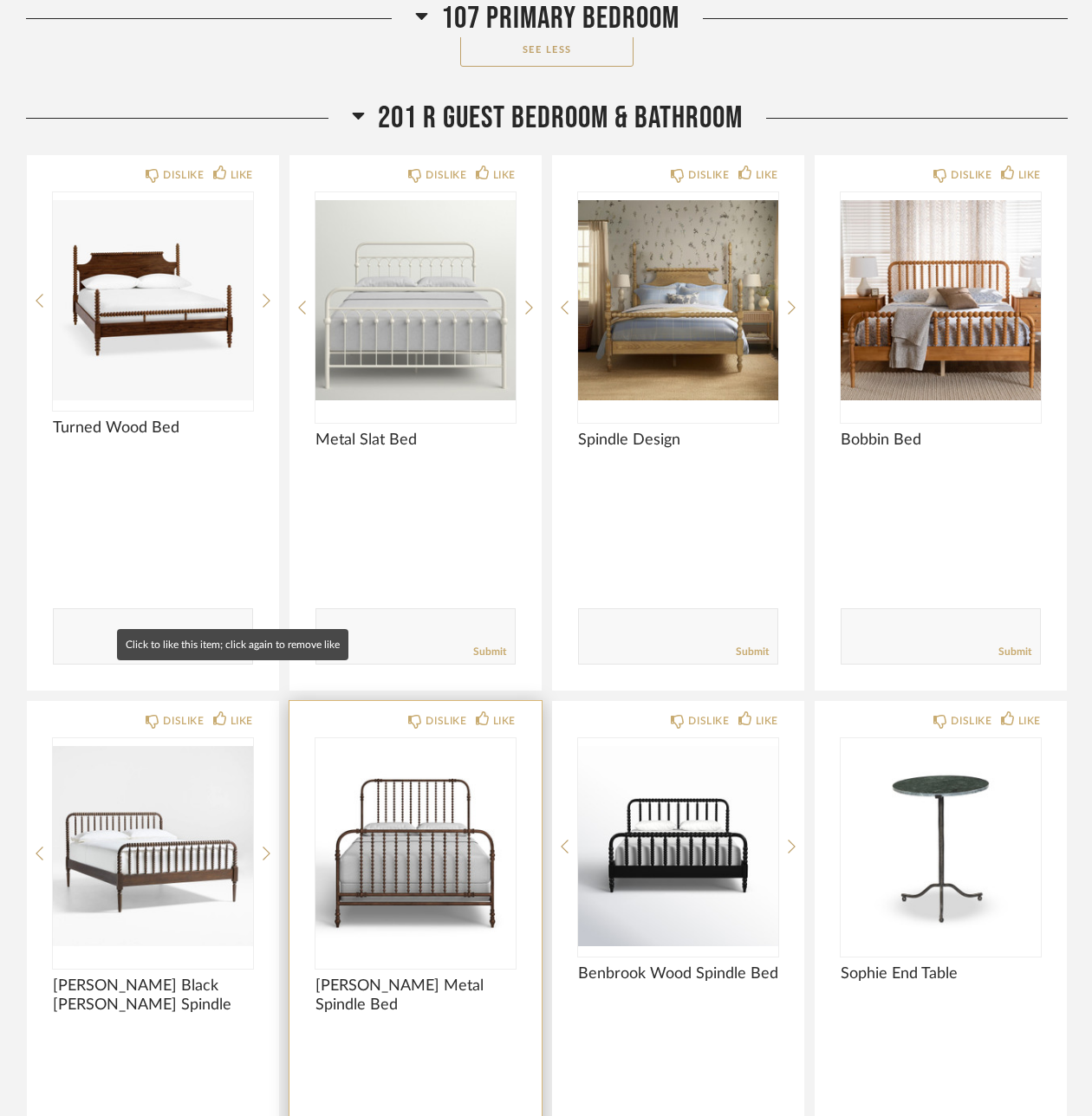
drag, startPoint x: 231, startPoint y: 671, endPoint x: 394, endPoint y: 683, distance: 163.4
click at [232, 712] on div "LIKE" at bounding box center [241, 720] width 23 height 17
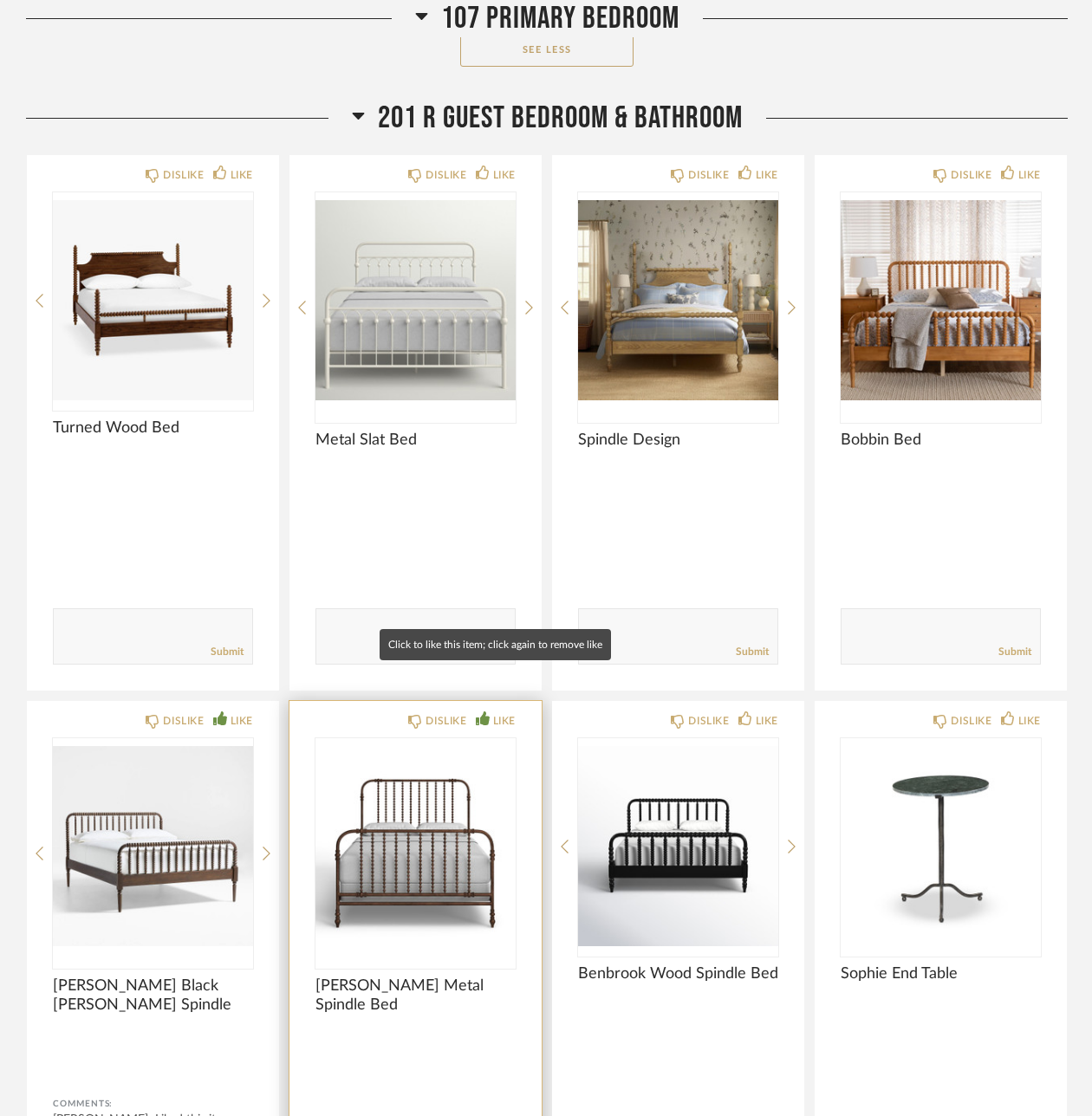
click at [505, 712] on div "LIKE" at bounding box center [504, 720] width 23 height 17
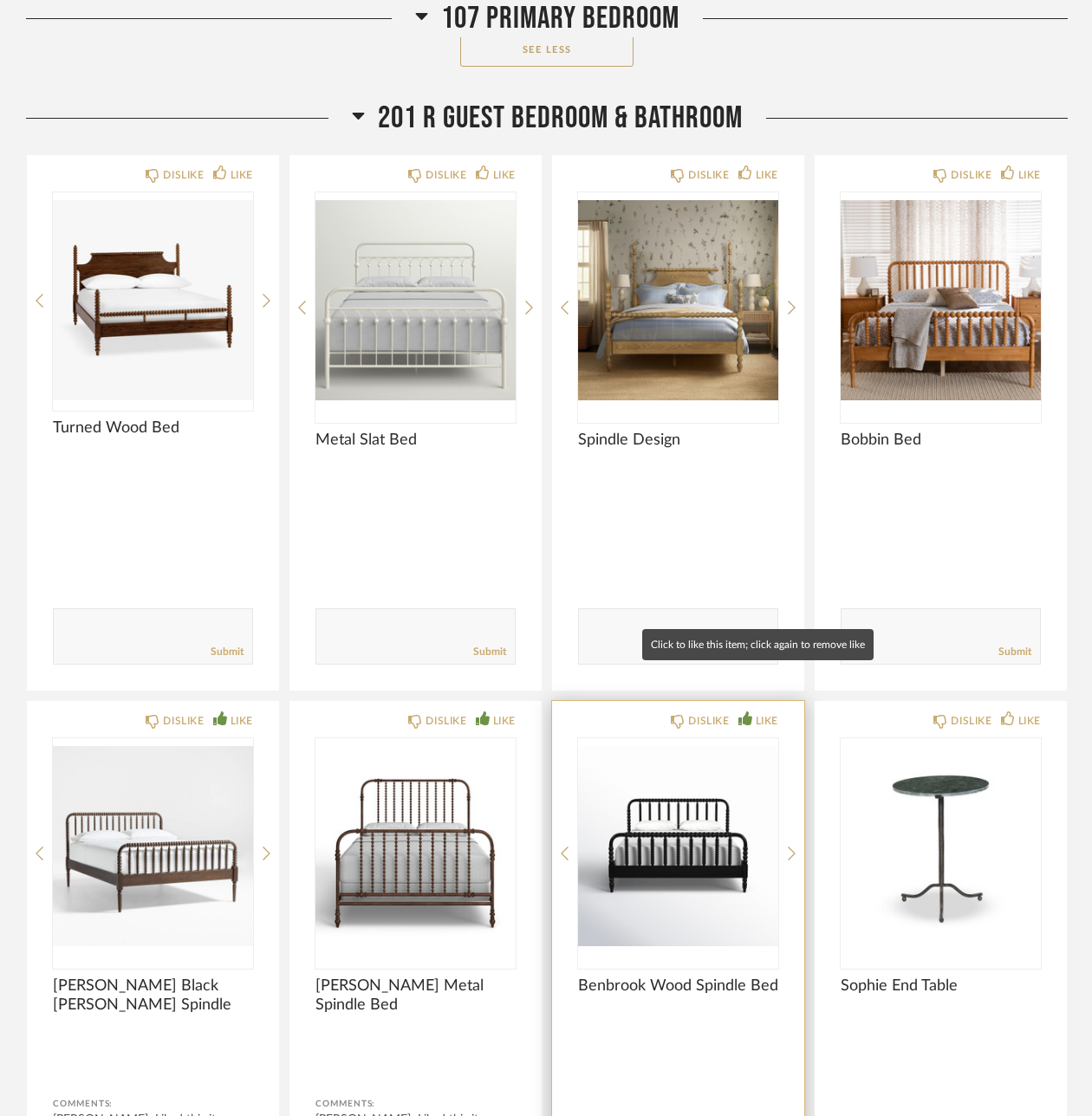
click at [755, 712] on div "LIKE" at bounding box center [766, 720] width 23 height 17
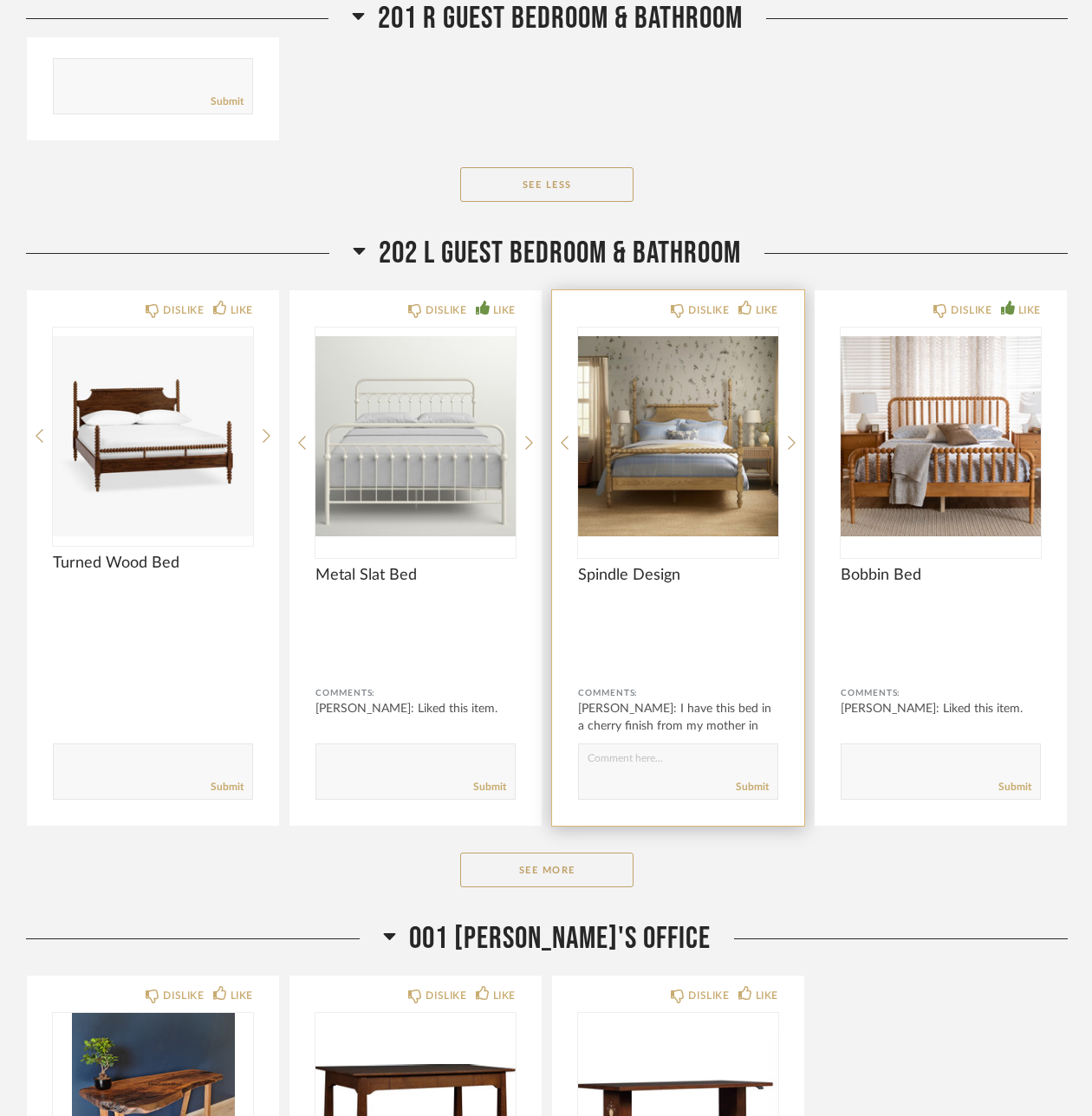
scroll to position [7161, 0]
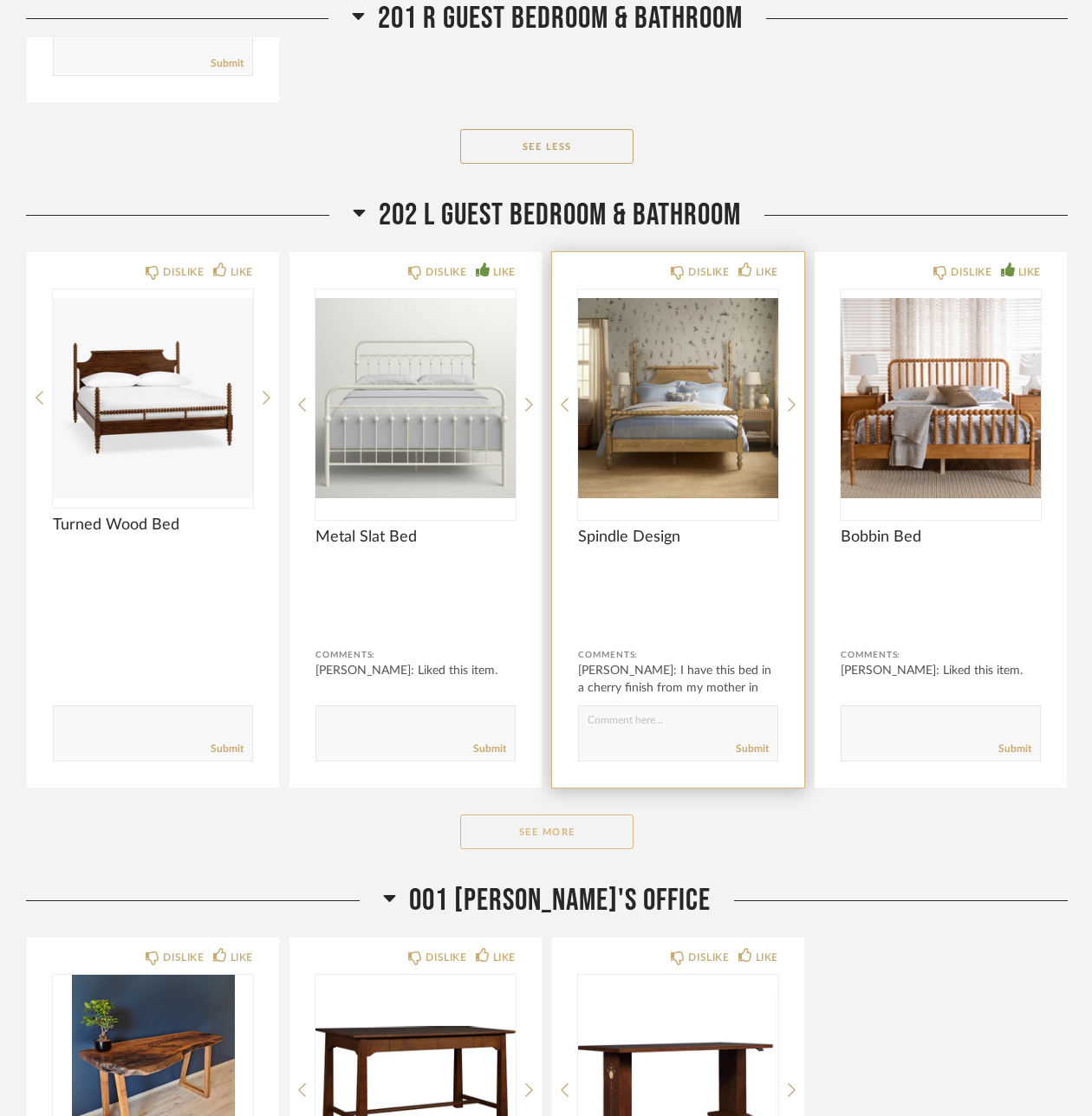
click at [598, 814] on button "See More" at bounding box center [547, 831] width 173 height 34
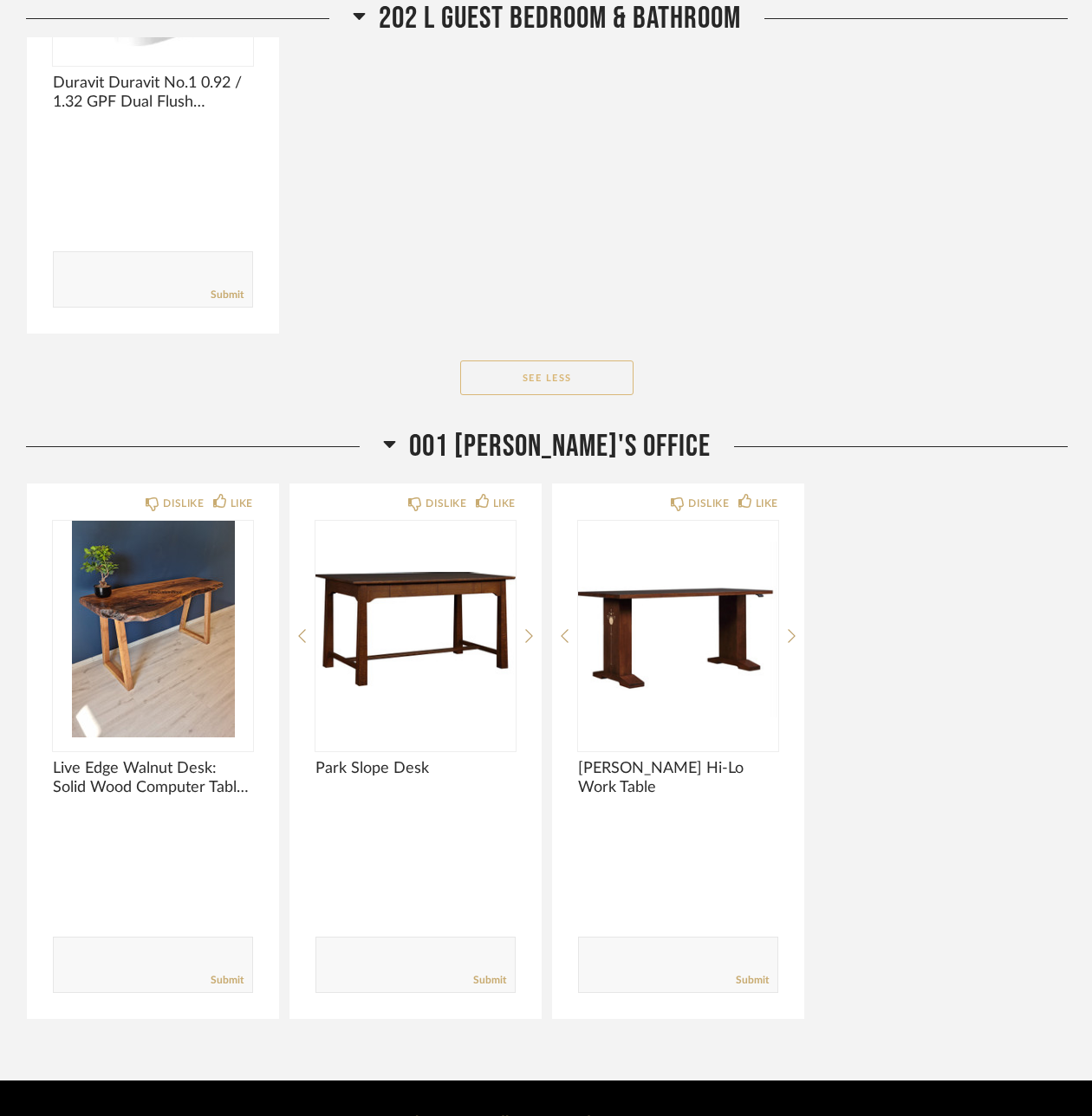
scroll to position [9214, 0]
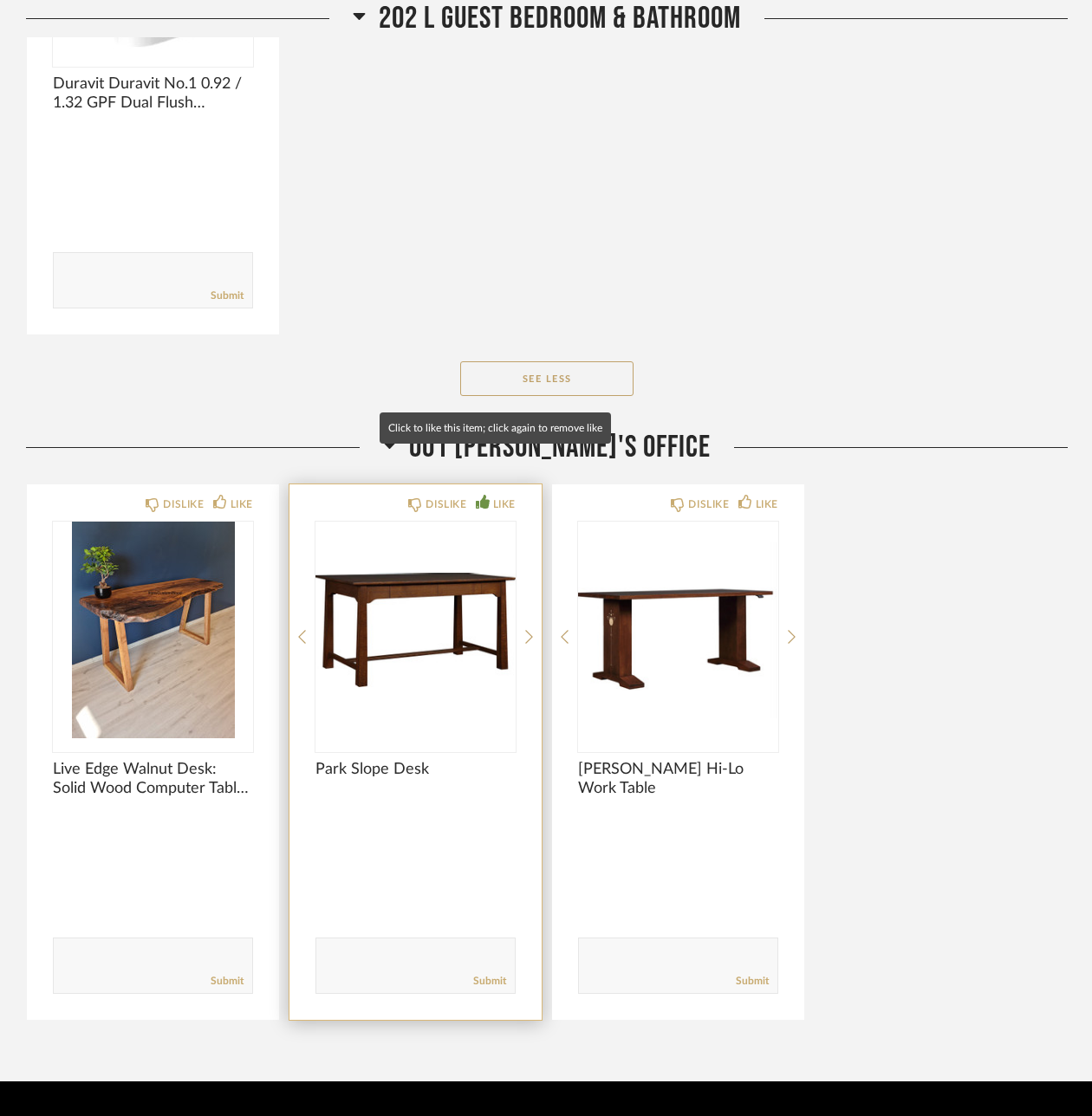
click at [502, 495] on div "LIKE" at bounding box center [504, 503] width 23 height 17
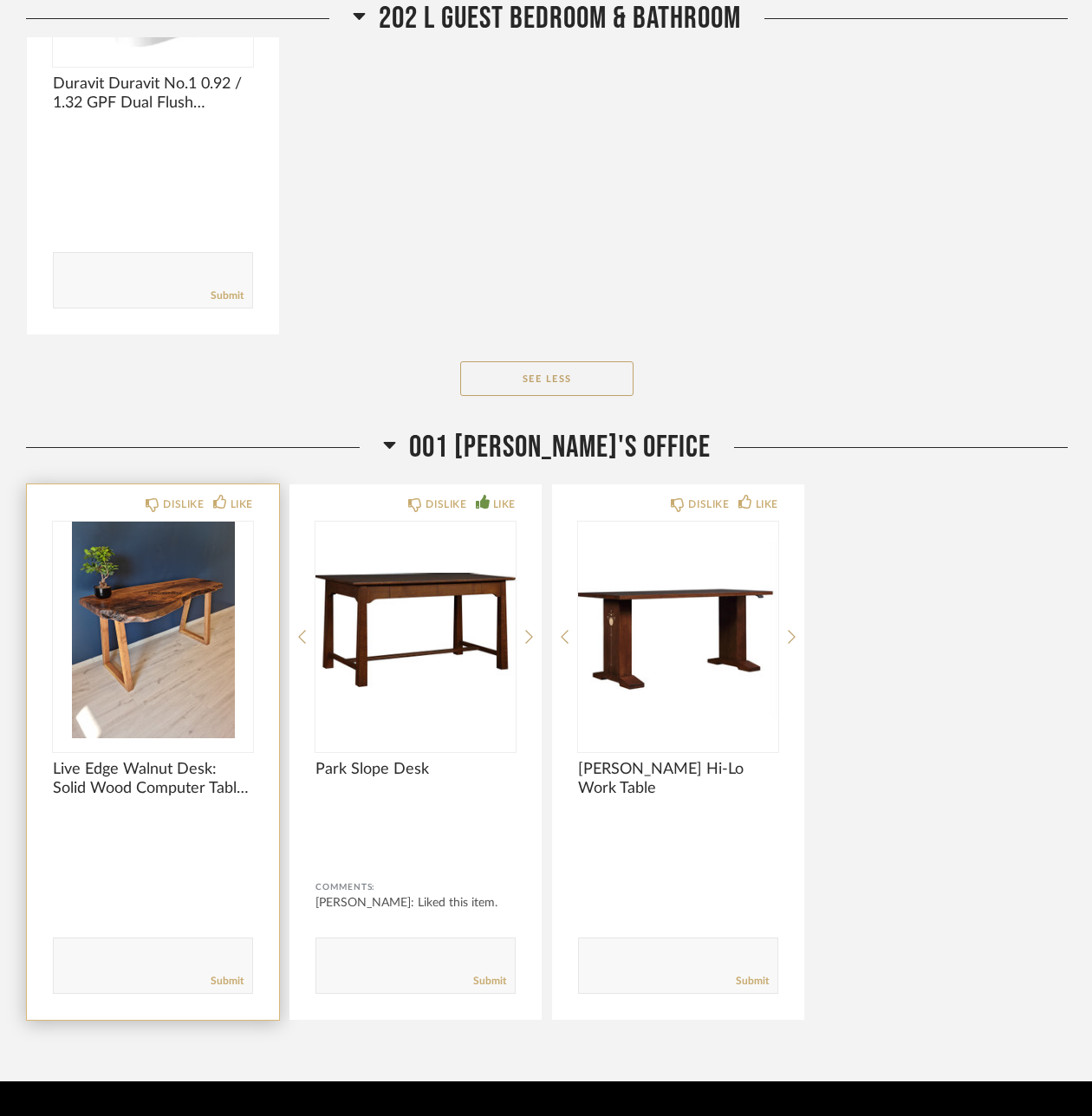
click at [122, 589] on img "0" at bounding box center [153, 630] width 200 height 217
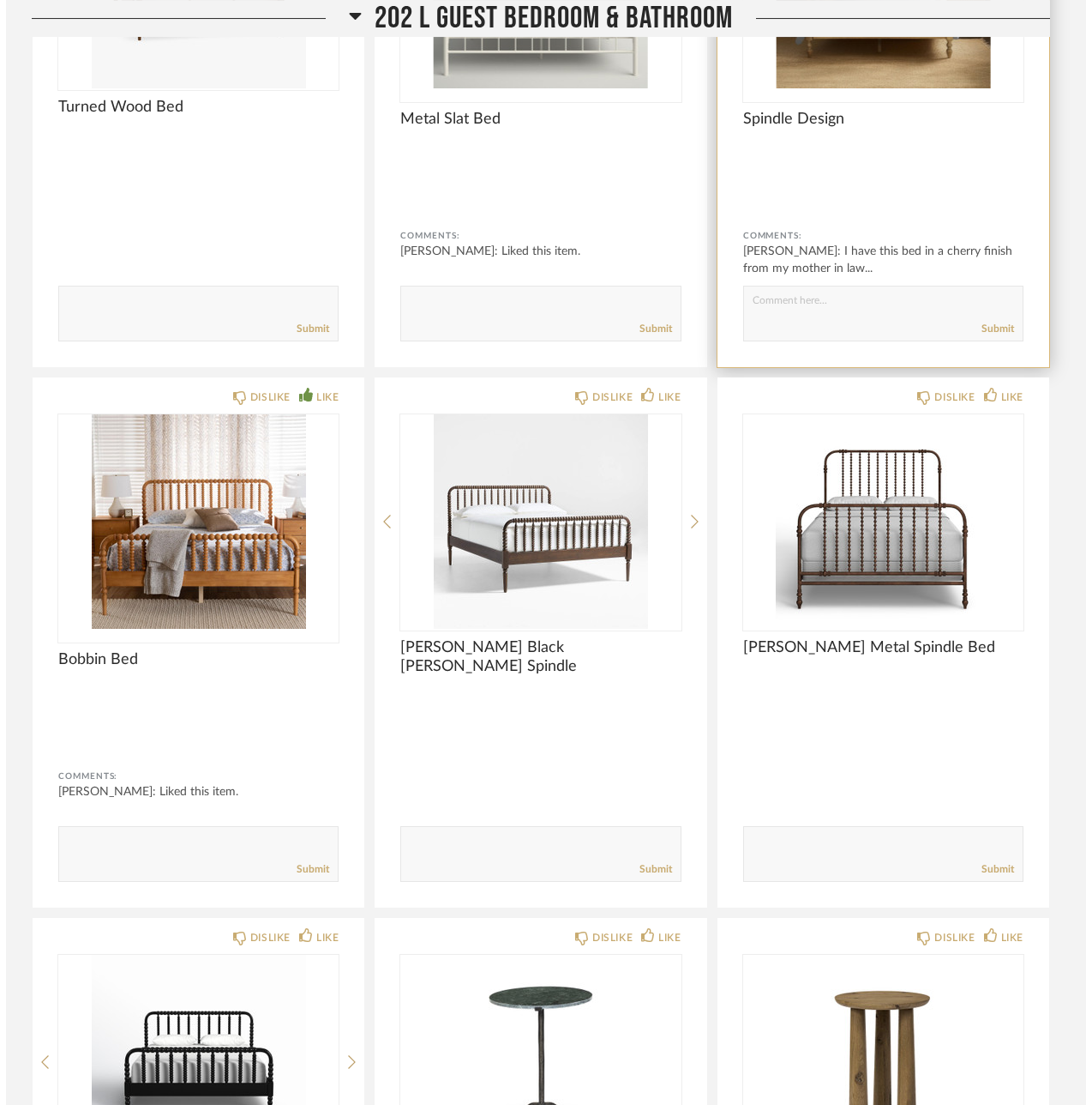
scroll to position [0, 0]
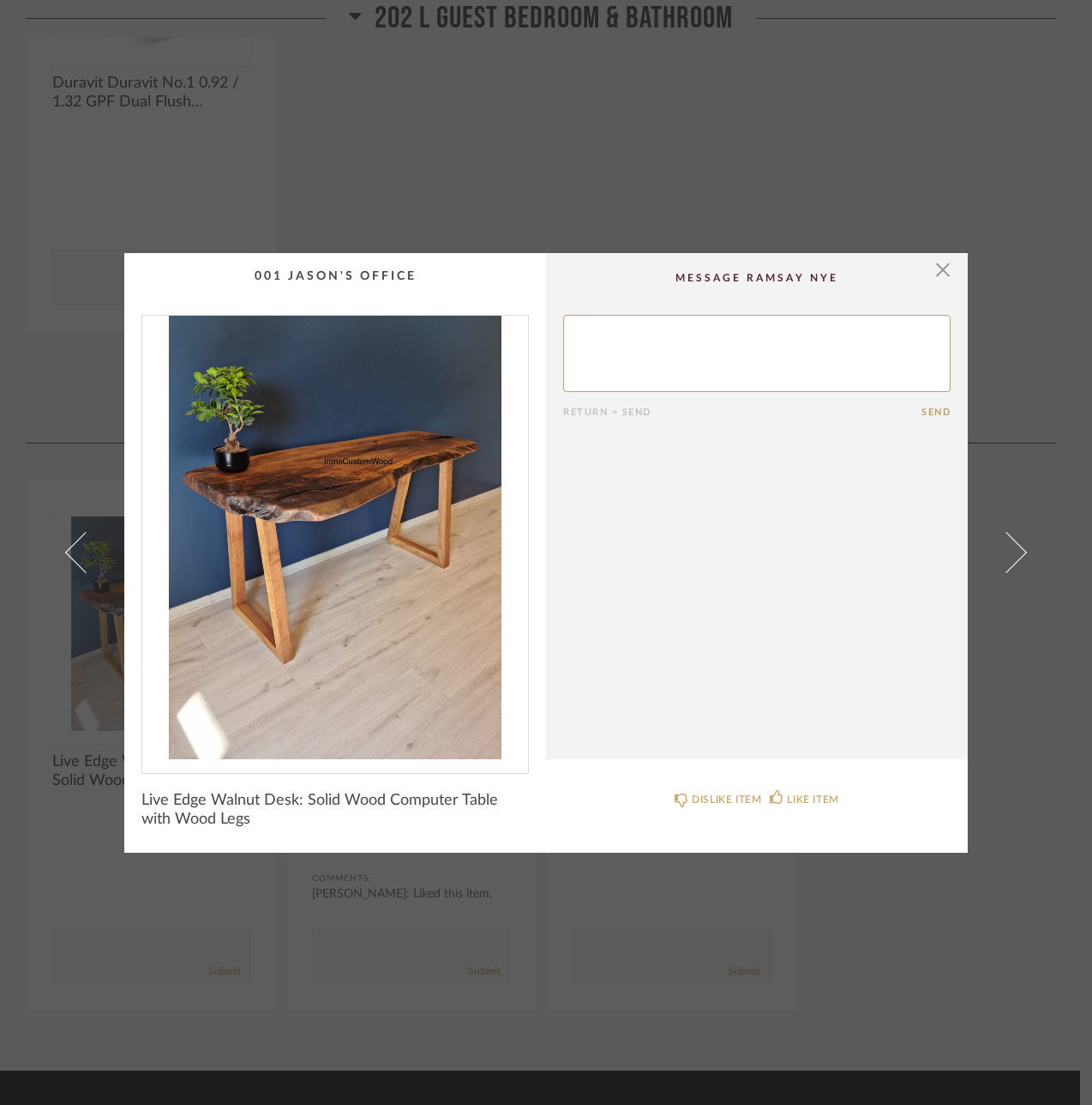
click at [28, 585] on div "× Return = Send Send Live Edge Walnut Desk: Solid Wood Computer Table with Wood…" at bounding box center [546, 552] width 1092 height 1105
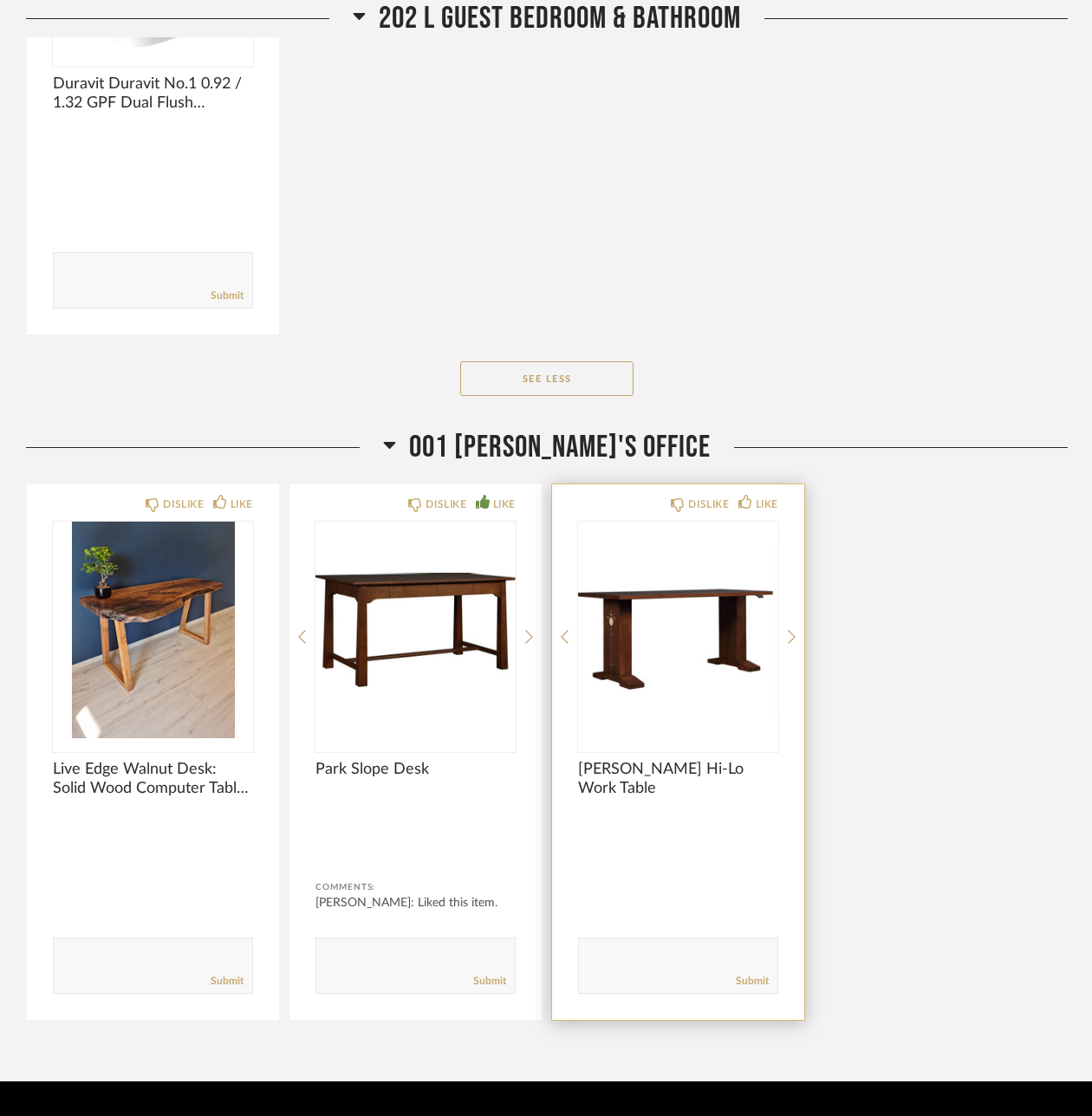
scroll to position [9214, 0]
click at [766, 495] on div "LIKE" at bounding box center [766, 503] width 23 height 17
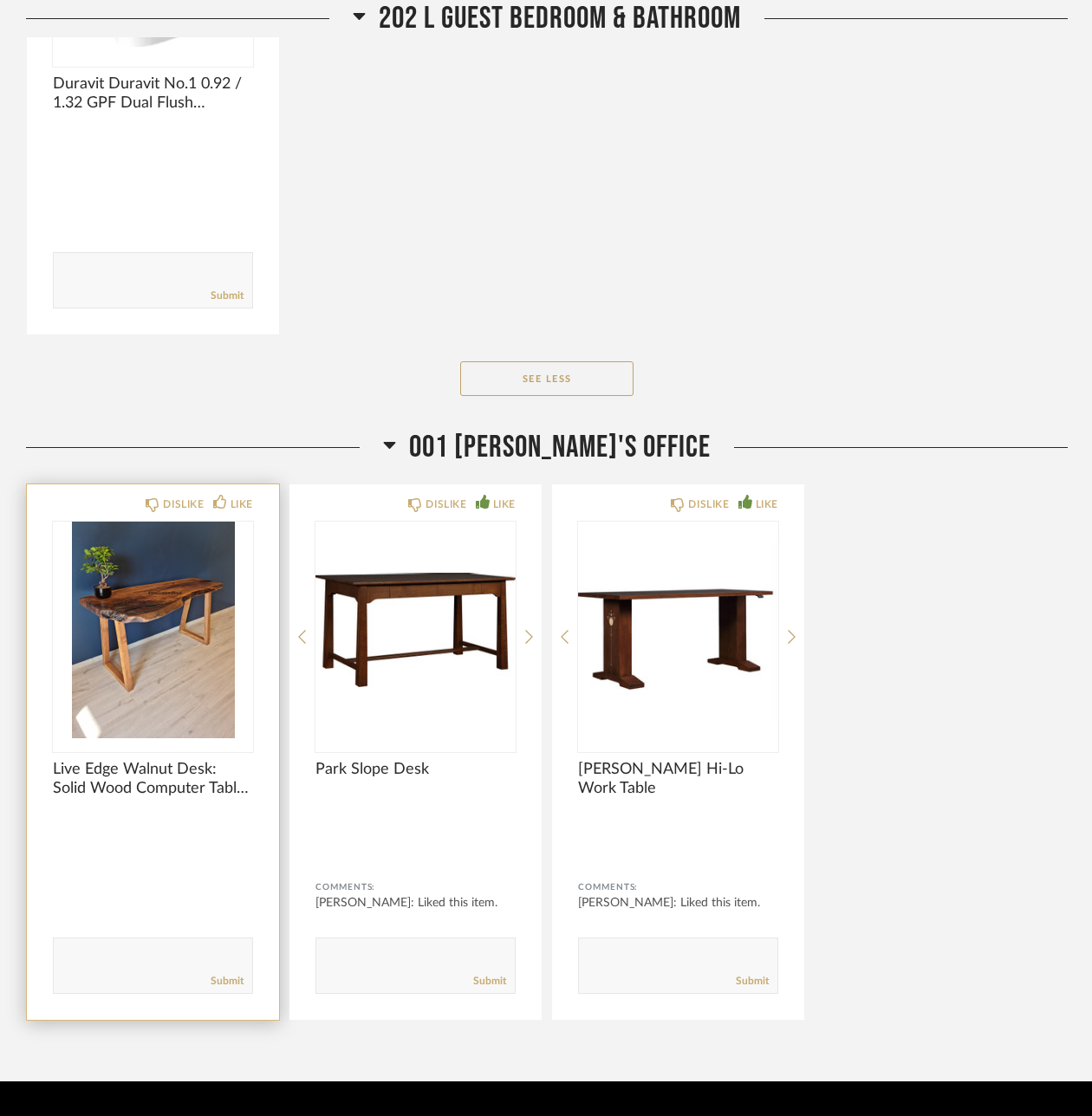
click at [83, 945] on textarea at bounding box center [153, 957] width 199 height 23
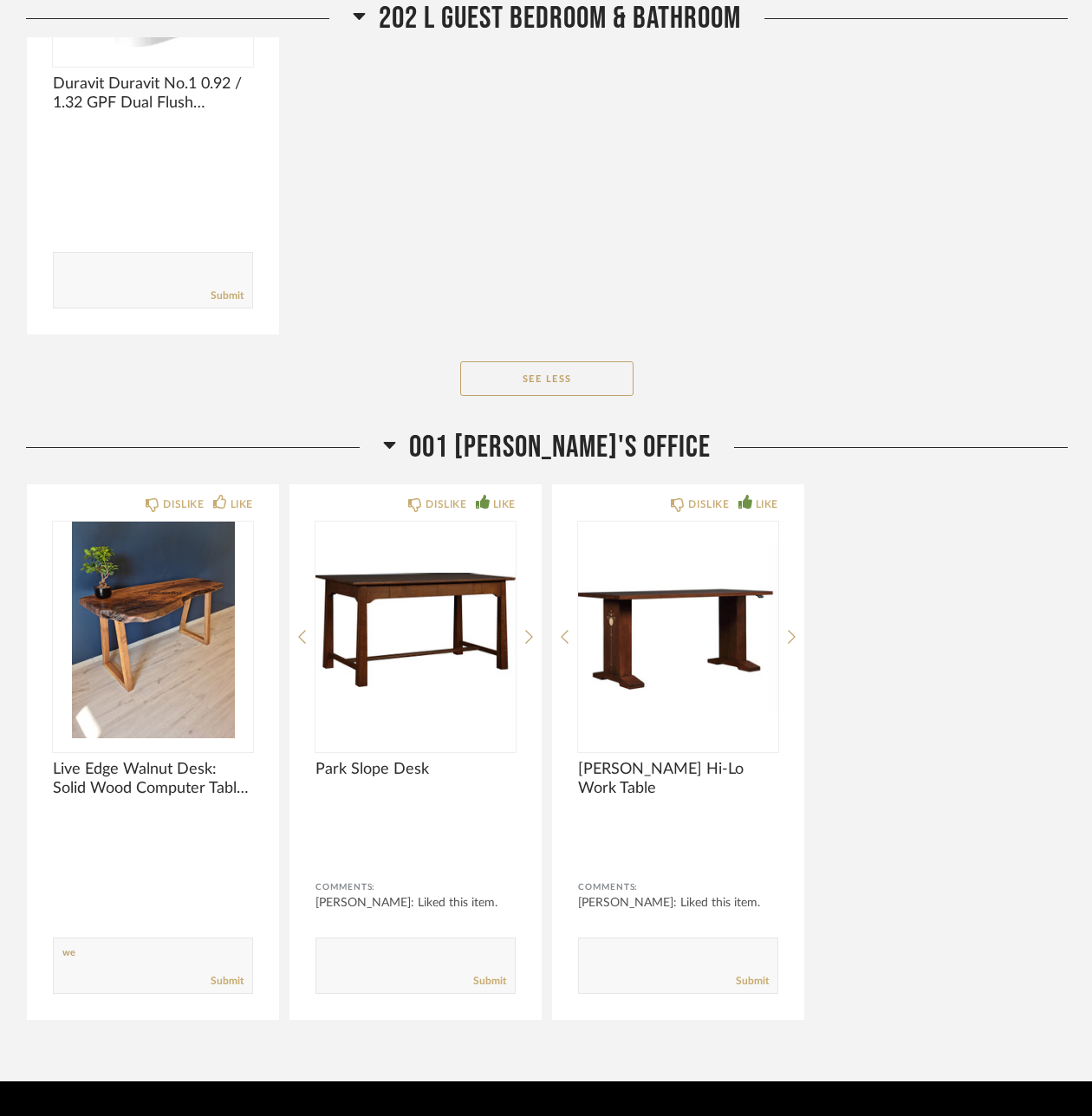
type textarea "w"
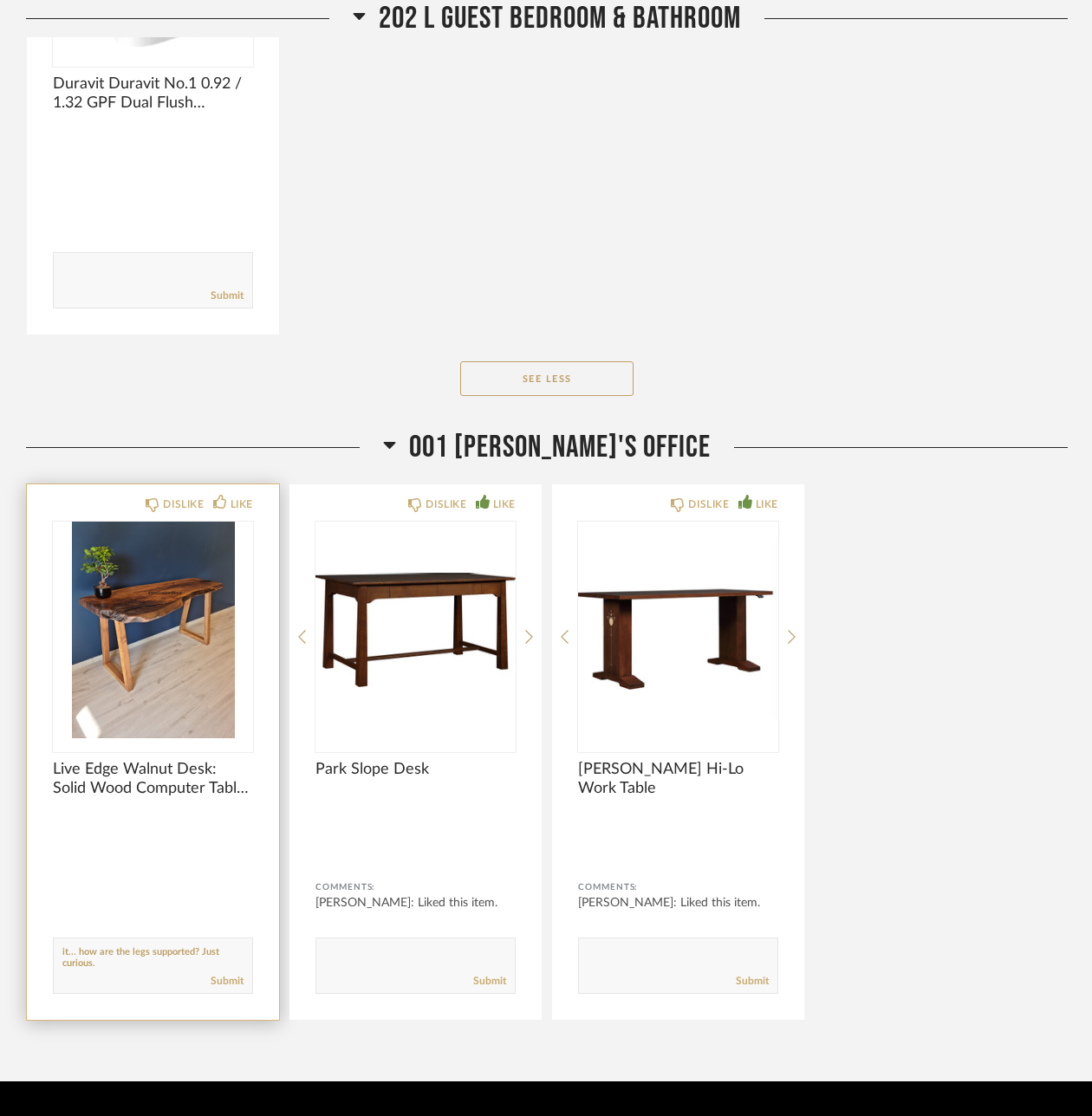
click at [145, 945] on textarea at bounding box center [153, 957] width 199 height 23
click at [87, 945] on textarea at bounding box center [153, 957] width 199 height 23
click at [141, 945] on textarea at bounding box center [153, 957] width 199 height 23
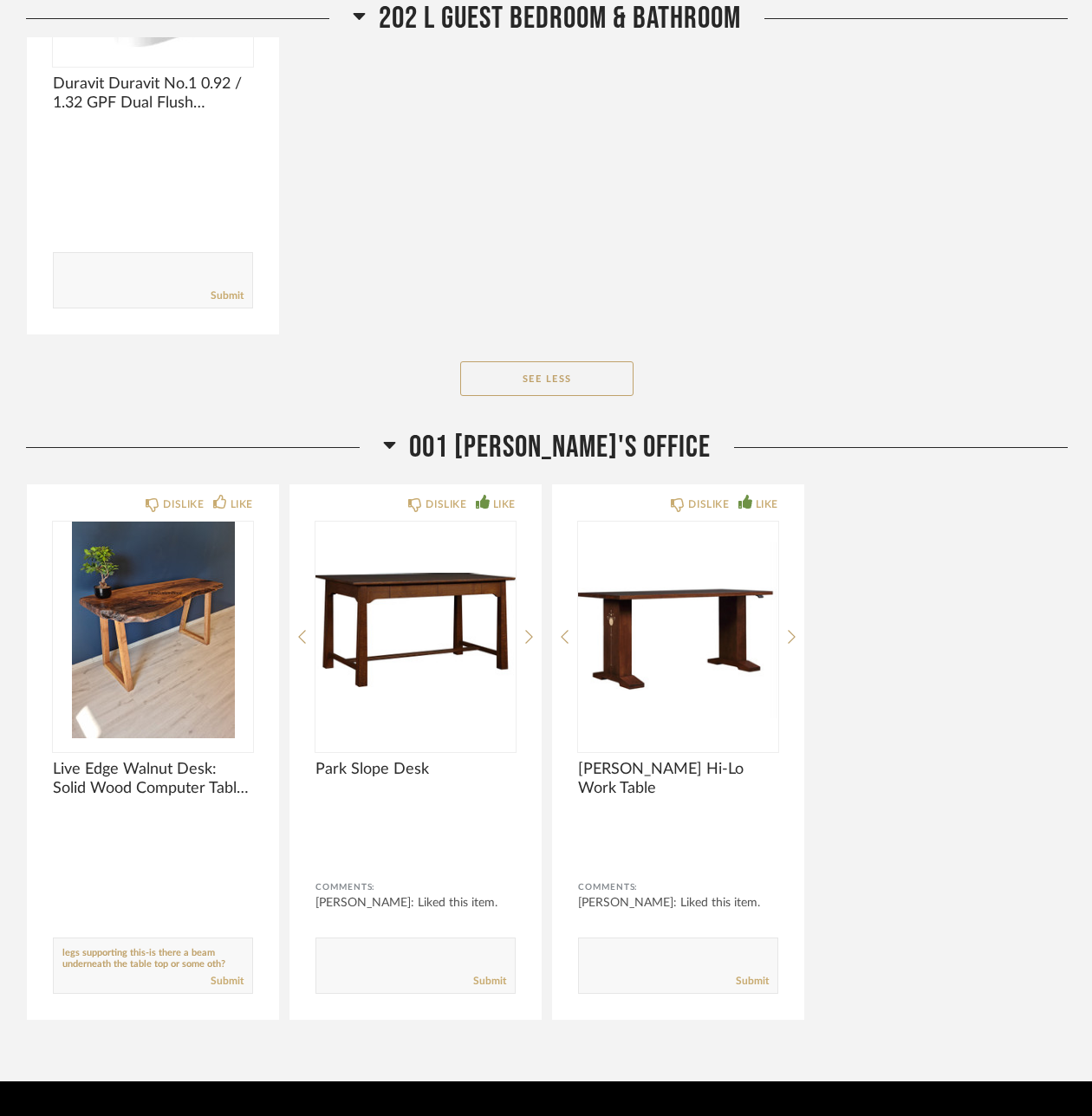
scroll to position [34, 0]
type textarea "I love this, but question the sturdiness of it...This may sound crazy, but how …"
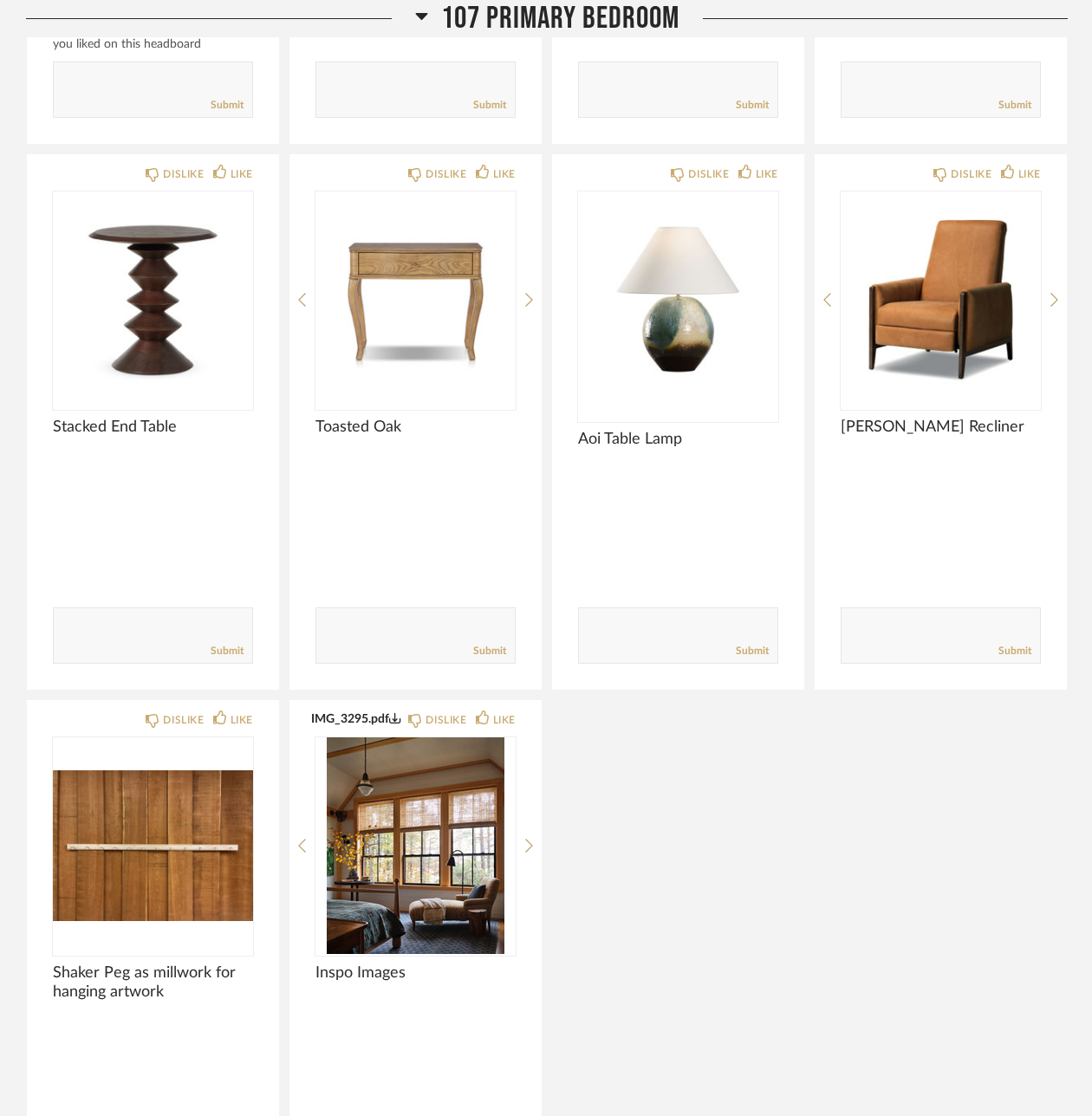
scroll to position [3711, 0]
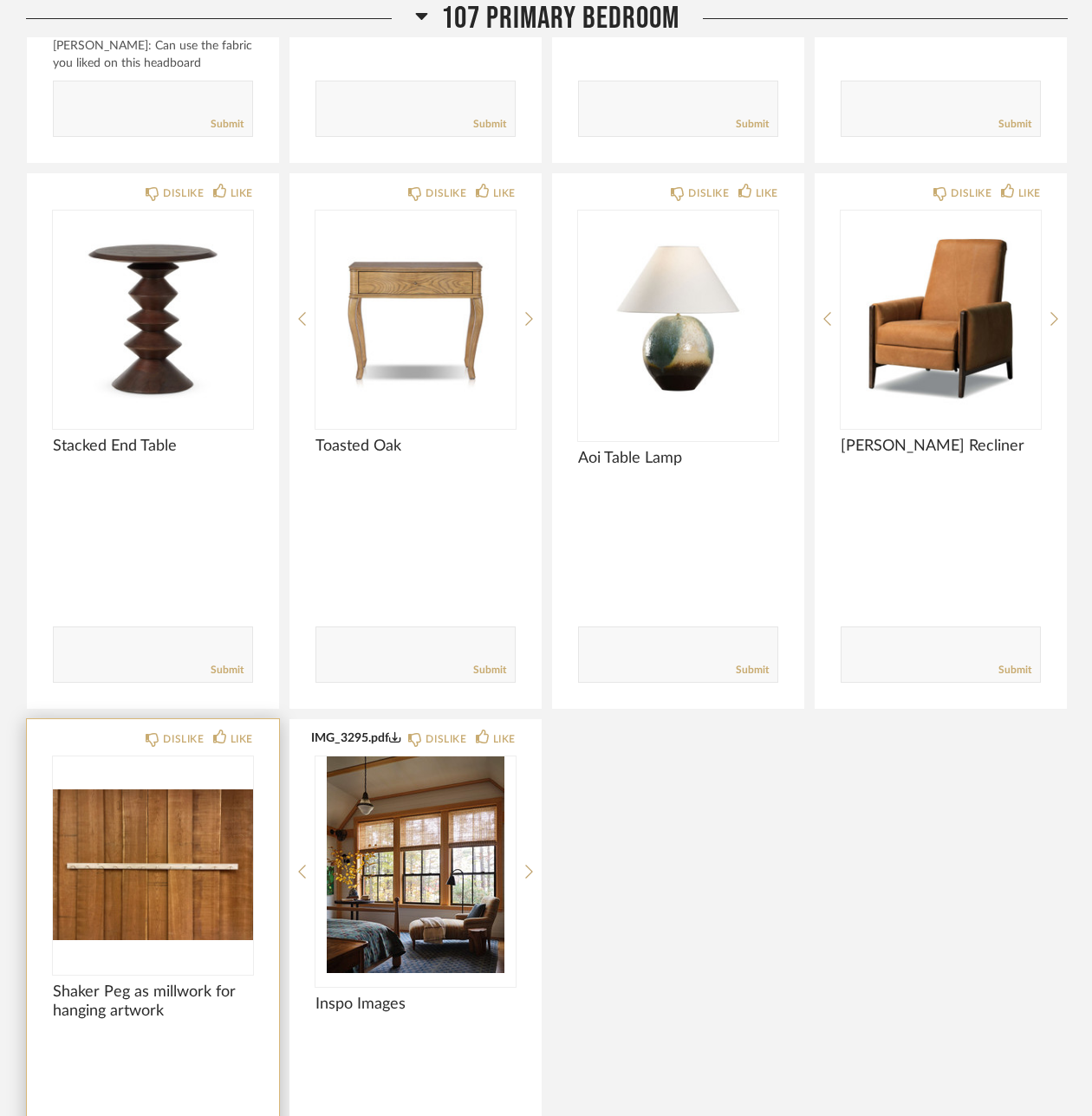
click at [254, 719] on div "DISLIKE LIKE Shaker Peg as millwork for hanging artwork Comments: Submit" at bounding box center [153, 986] width 252 height 535
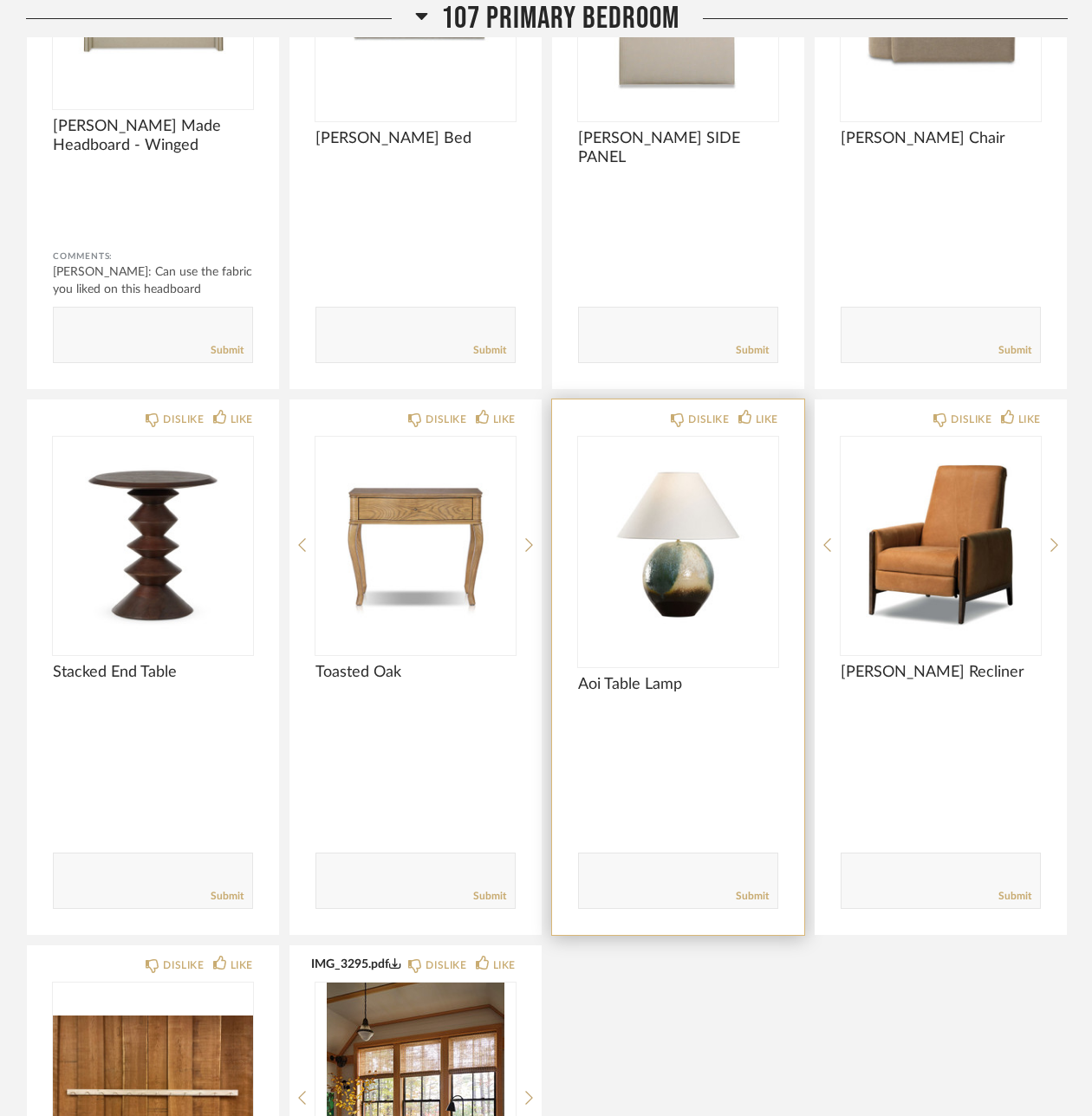
scroll to position [3441, 0]
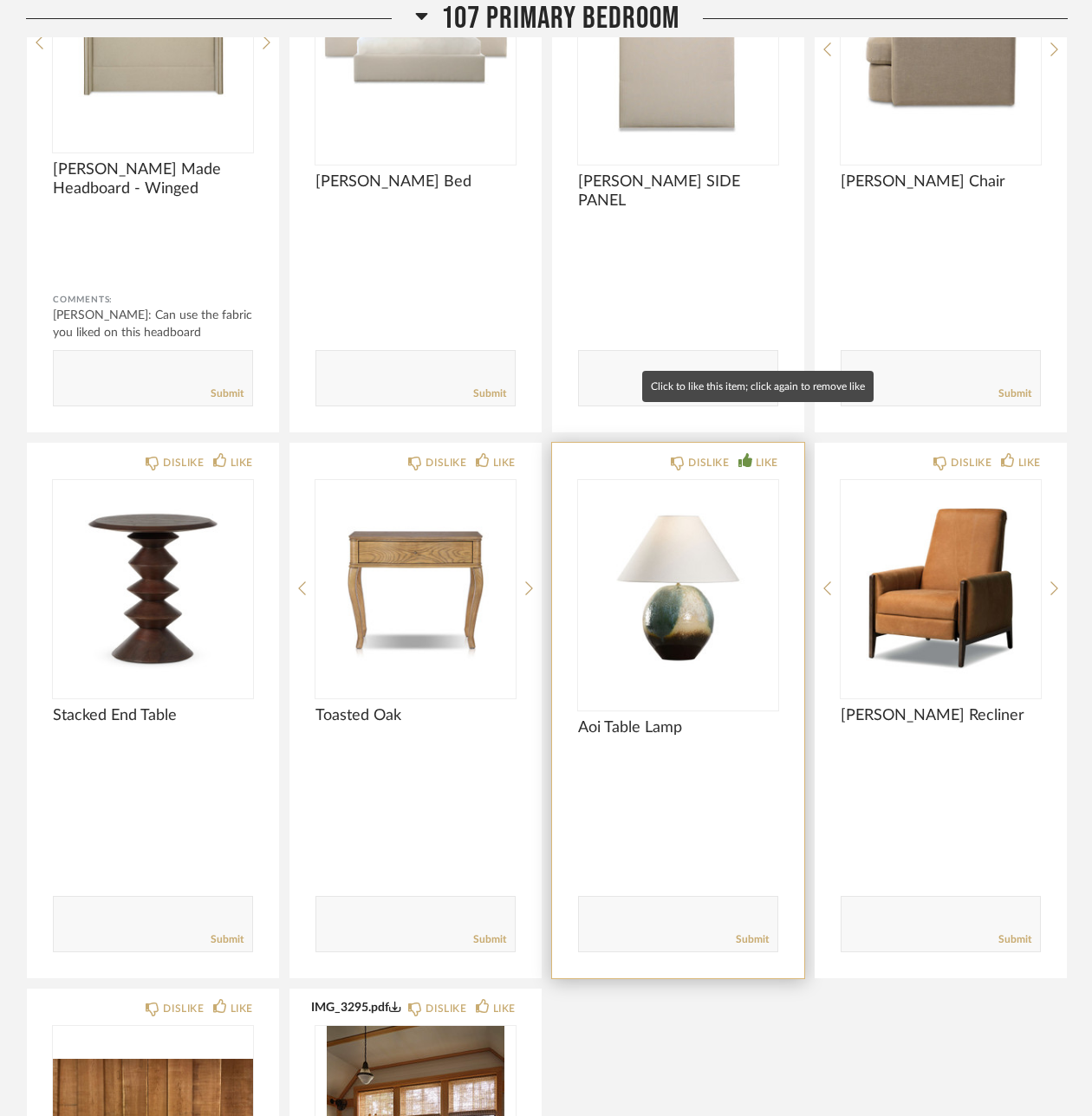
click at [764, 454] on div "LIKE" at bounding box center [766, 462] width 23 height 17
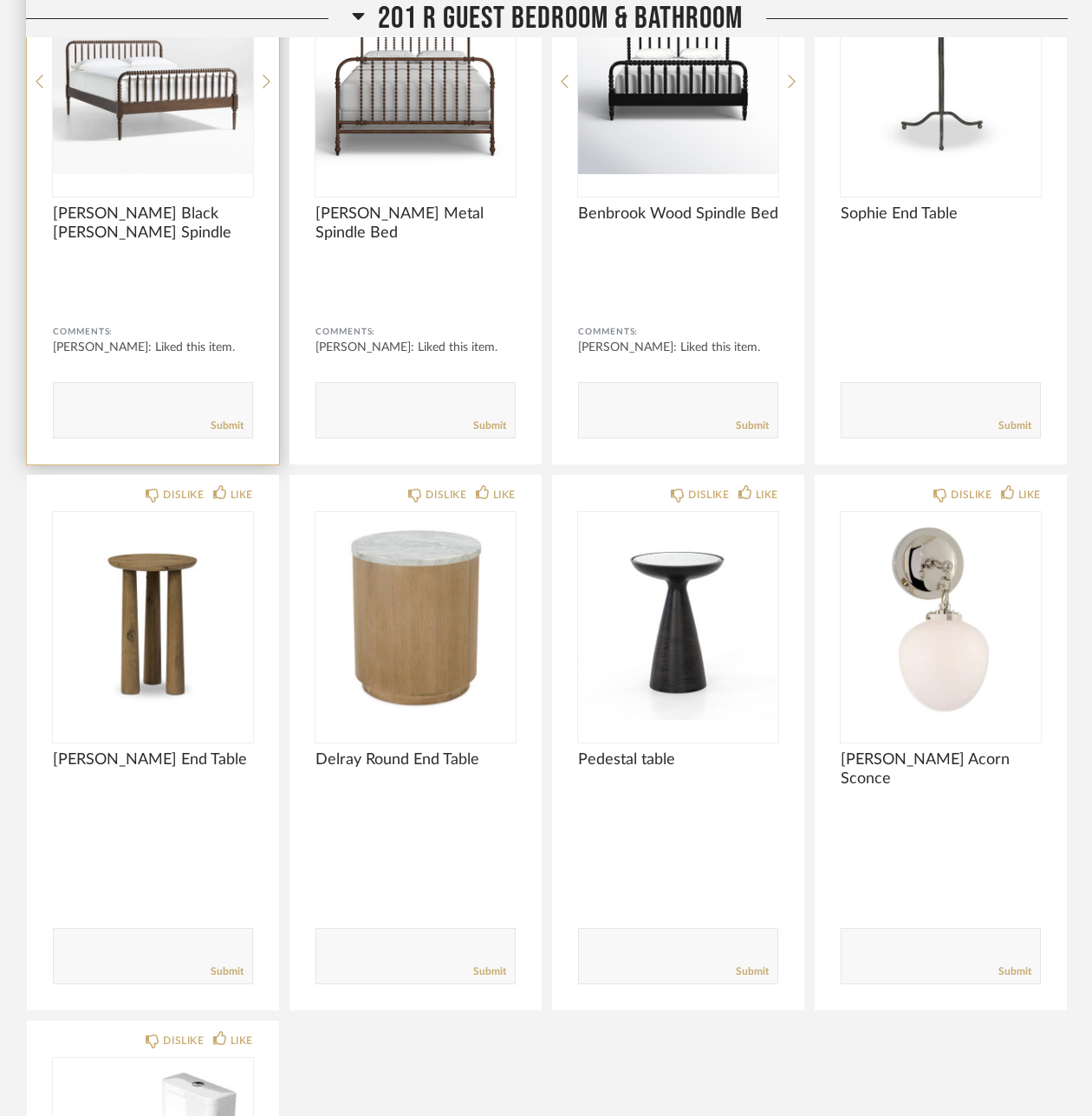
scroll to position [5732, 0]
